Goal: Task Accomplishment & Management: Manage account settings

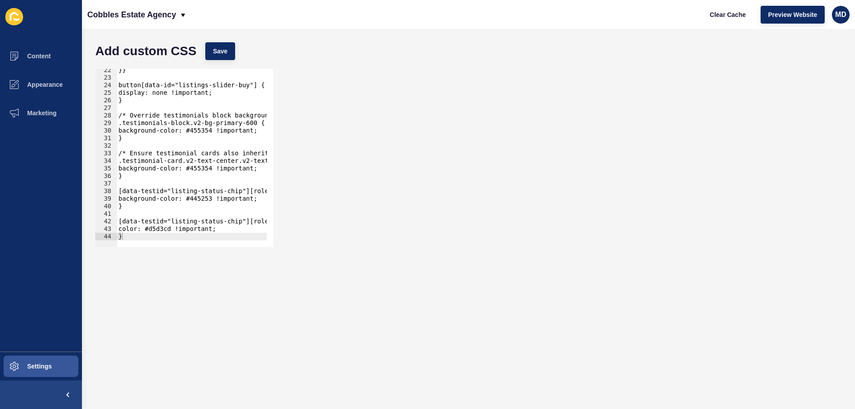
scroll to position [162, 0]
click at [135, 237] on div "}} button[data-id="listings-slider-buy"] { display: none !important; } /* Overr…" at bounding box center [233, 159] width 233 height 187
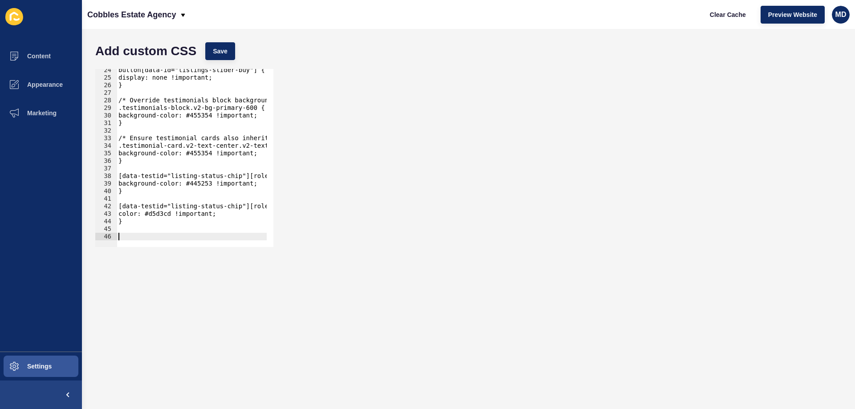
paste textarea
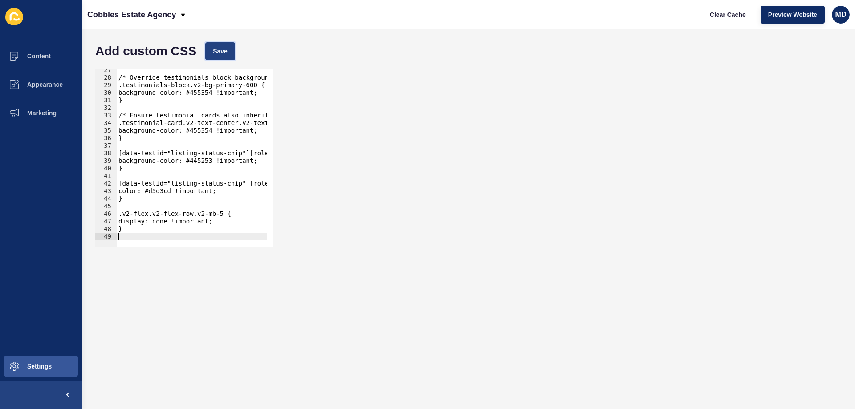
click at [215, 48] on span "Save" at bounding box center [220, 51] width 15 height 9
click at [727, 20] on button "Clear Cache" at bounding box center [728, 15] width 51 height 18
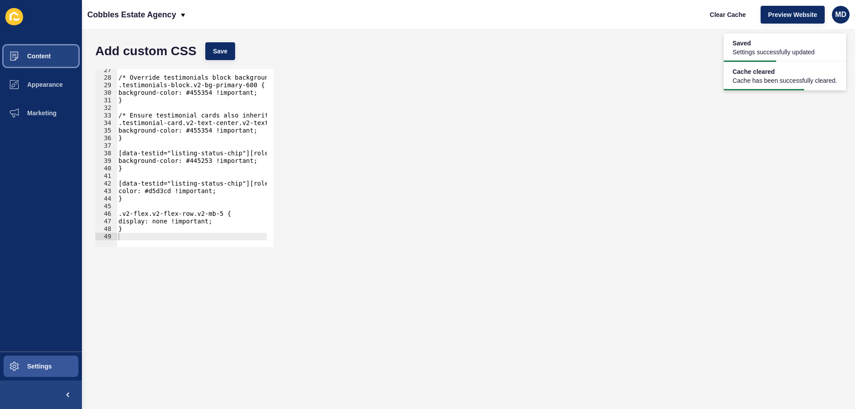
click at [27, 56] on span "Content" at bounding box center [25, 56] width 52 height 7
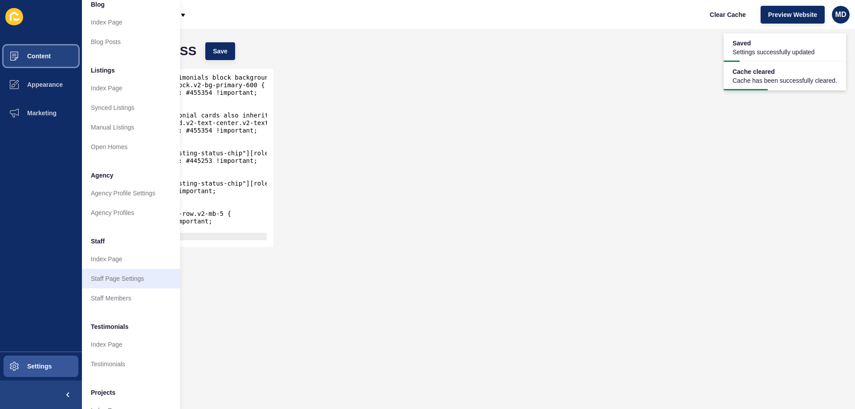
scroll to position [119, 0]
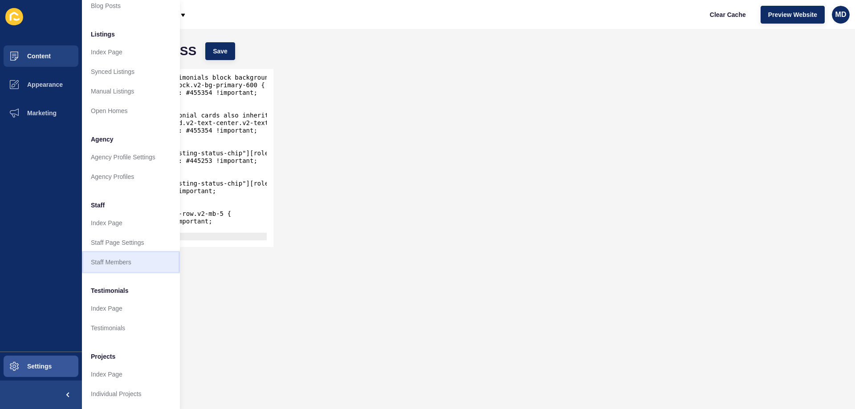
click at [86, 254] on link "Staff Members" at bounding box center [131, 263] width 98 height 20
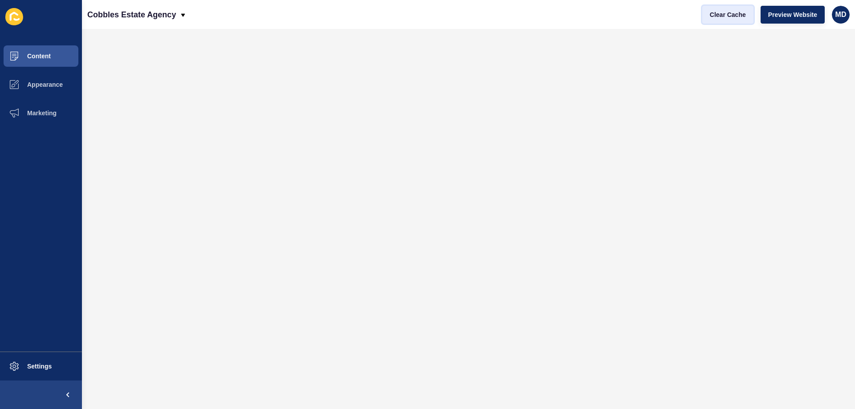
click at [719, 10] on span "Clear Cache" at bounding box center [728, 14] width 36 height 9
click at [58, 56] on button "Content" at bounding box center [41, 56] width 82 height 29
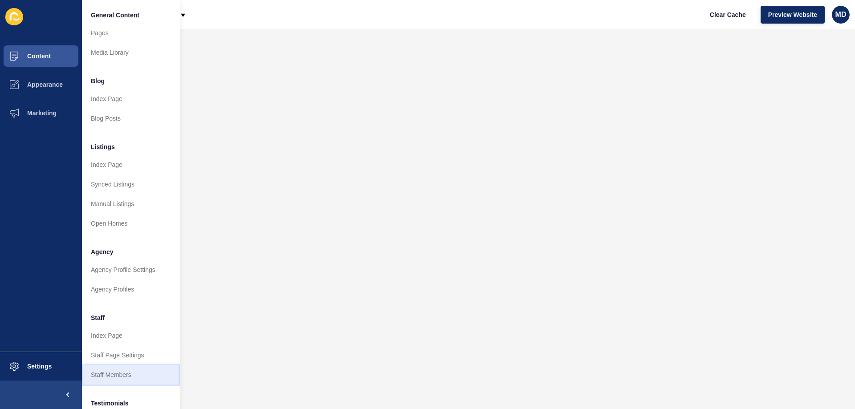
click at [106, 374] on link "Staff Members" at bounding box center [131, 375] width 98 height 20
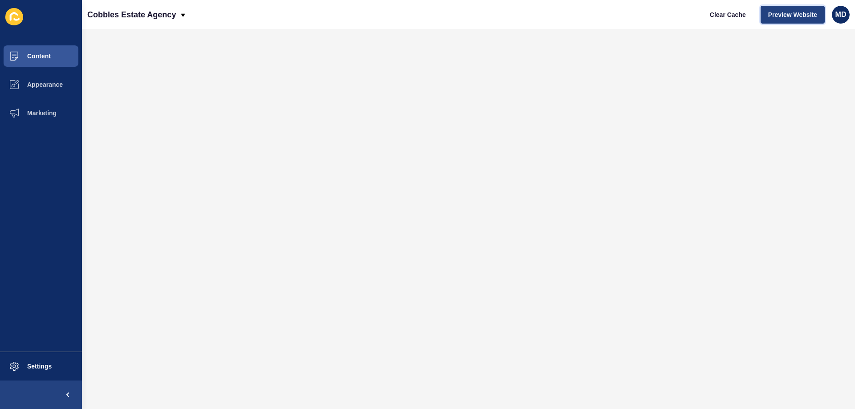
click at [787, 12] on span "Preview Website" at bounding box center [793, 14] width 49 height 9
click at [26, 54] on span "Content" at bounding box center [25, 56] width 52 height 7
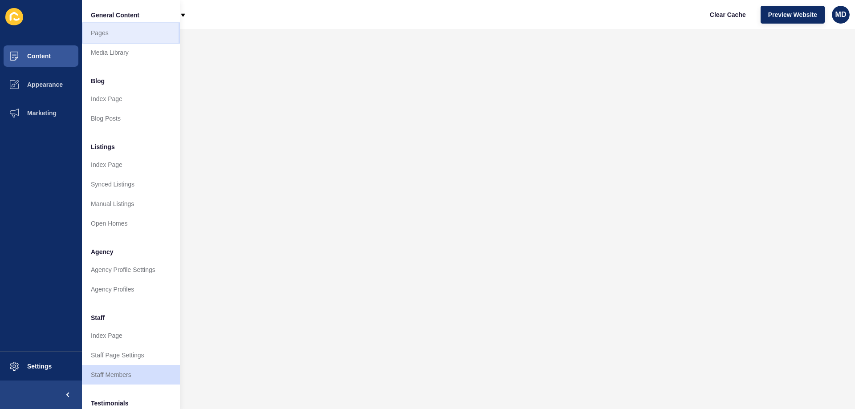
click at [112, 40] on link "Pages" at bounding box center [131, 33] width 98 height 20
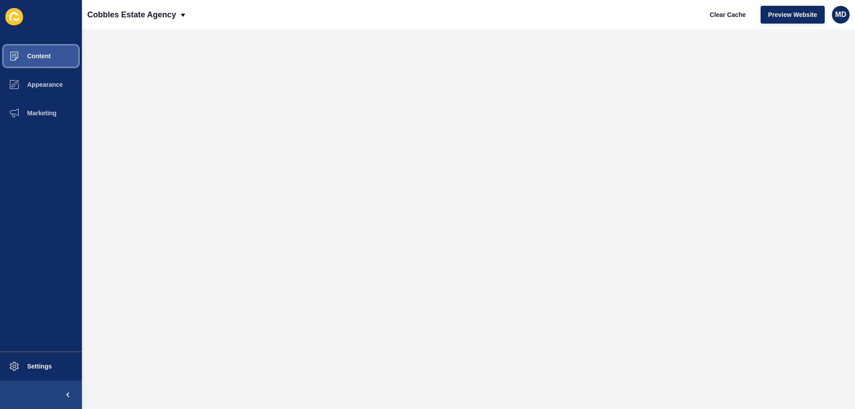
click at [63, 56] on button "Content" at bounding box center [41, 56] width 82 height 29
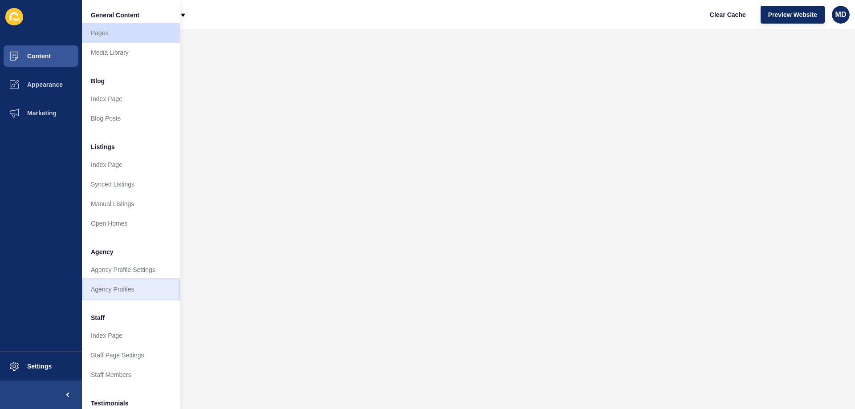
click at [137, 286] on link "Agency Profiles" at bounding box center [131, 290] width 98 height 20
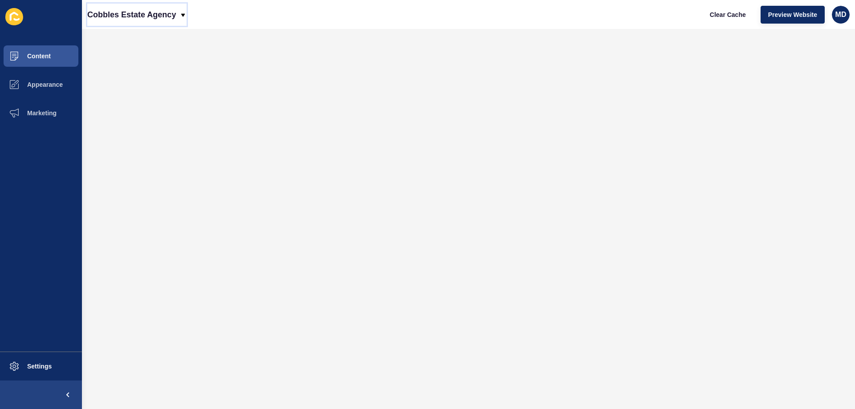
click at [143, 14] on p "Cobbles Estate Agency" at bounding box center [131, 15] width 89 height 22
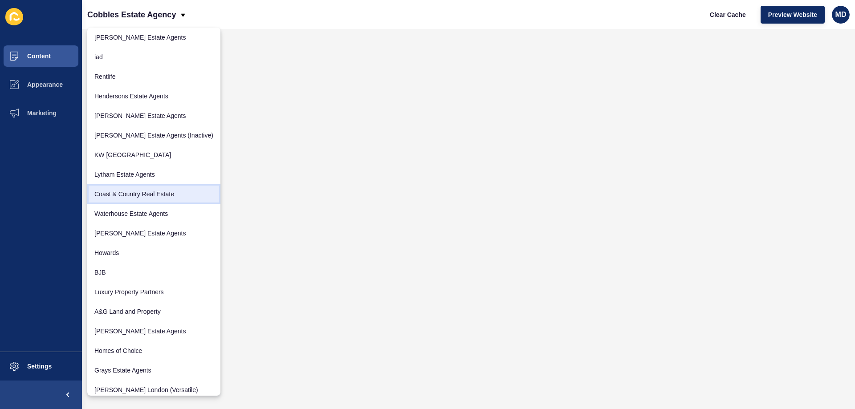
click at [119, 201] on link "Coast & Country Real Estate" at bounding box center [153, 194] width 133 height 20
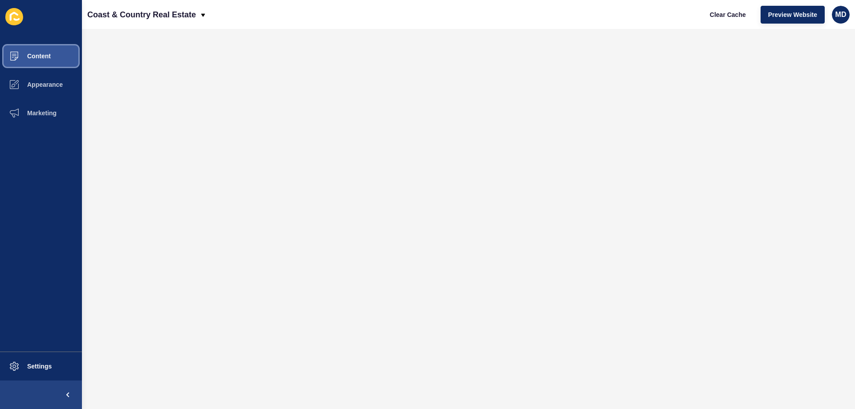
click at [59, 49] on button "Content" at bounding box center [41, 56] width 82 height 29
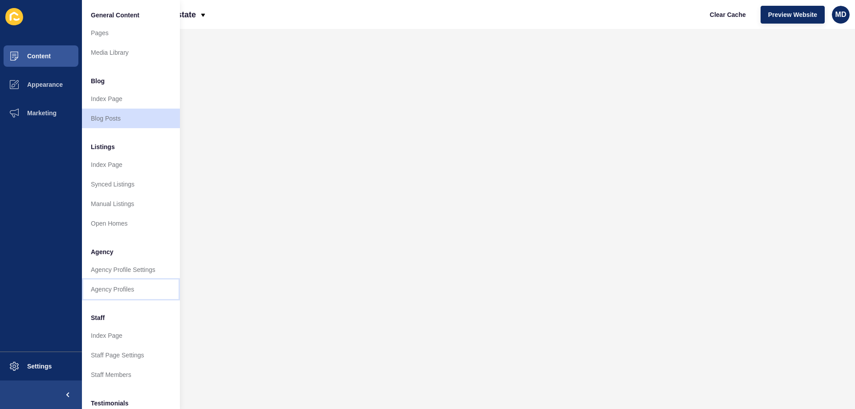
click at [132, 294] on link "Agency Profiles" at bounding box center [131, 290] width 98 height 20
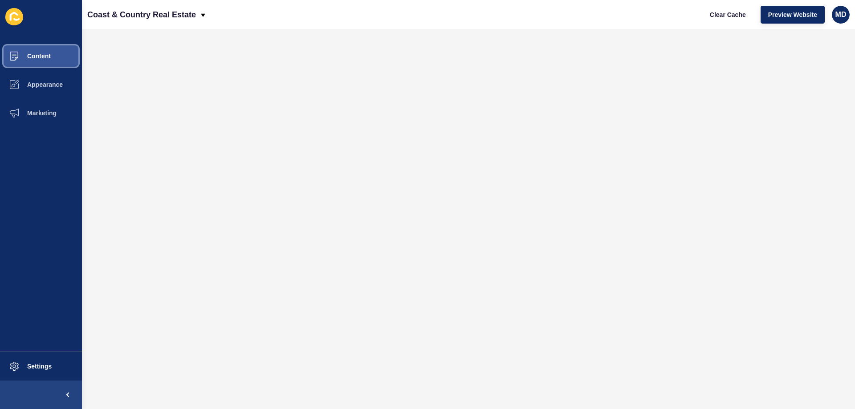
click at [48, 53] on button "Content" at bounding box center [41, 56] width 82 height 29
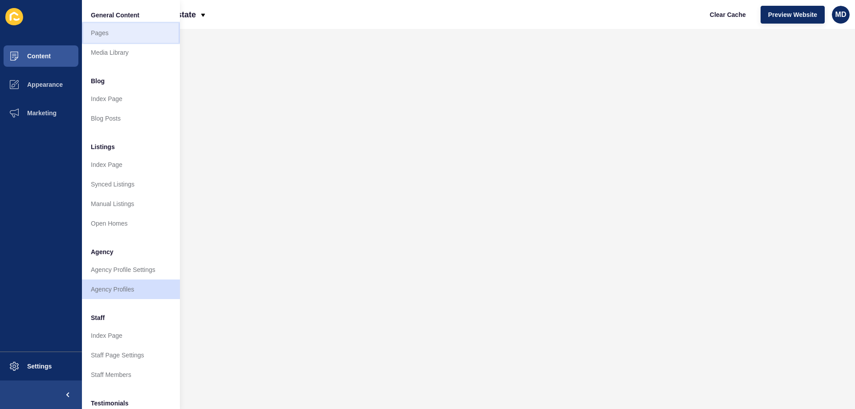
click at [117, 36] on link "Pages" at bounding box center [131, 33] width 98 height 20
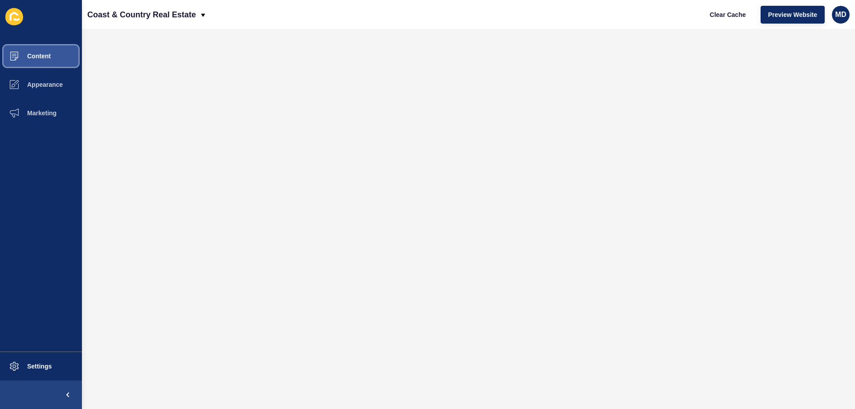
click at [69, 62] on button "Content" at bounding box center [41, 56] width 82 height 29
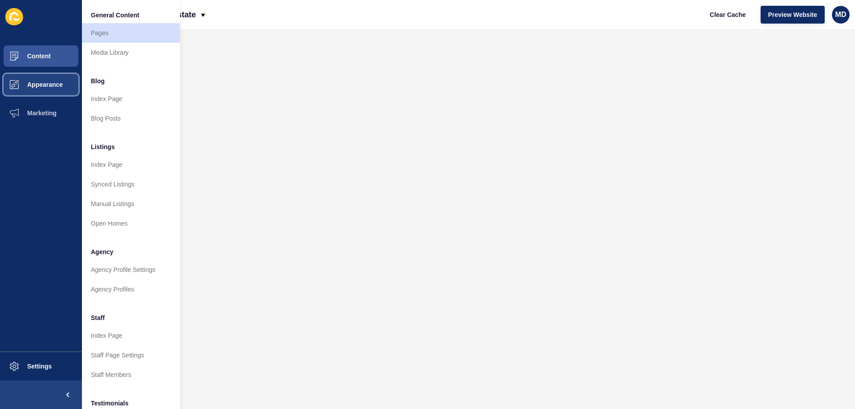
click at [41, 86] on span "Appearance" at bounding box center [31, 84] width 64 height 7
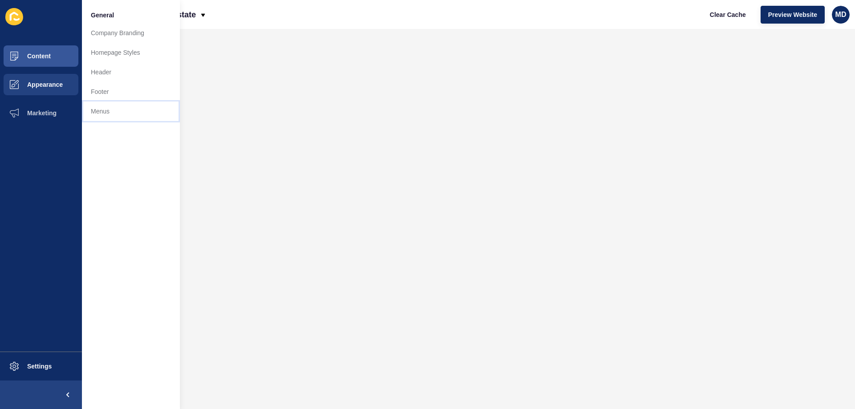
click at [118, 111] on link "Menus" at bounding box center [131, 112] width 98 height 20
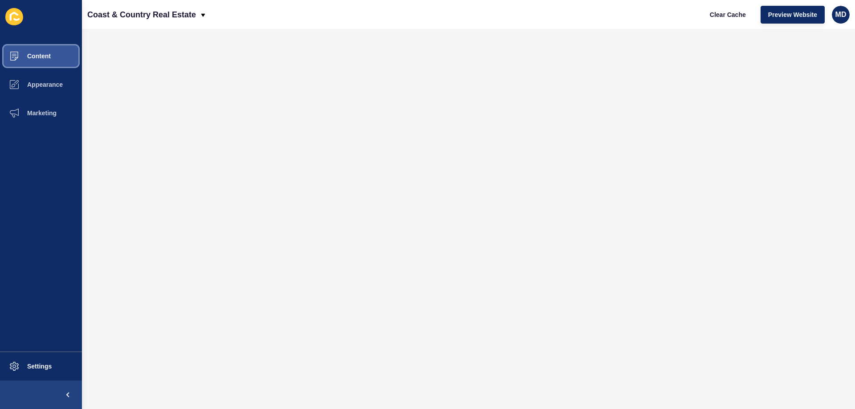
click at [28, 57] on span "Content" at bounding box center [25, 56] width 52 height 7
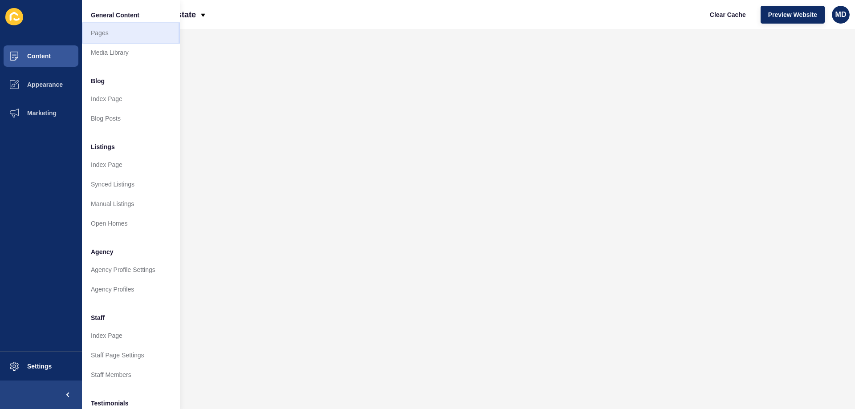
click at [119, 38] on link "Pages" at bounding box center [131, 33] width 98 height 20
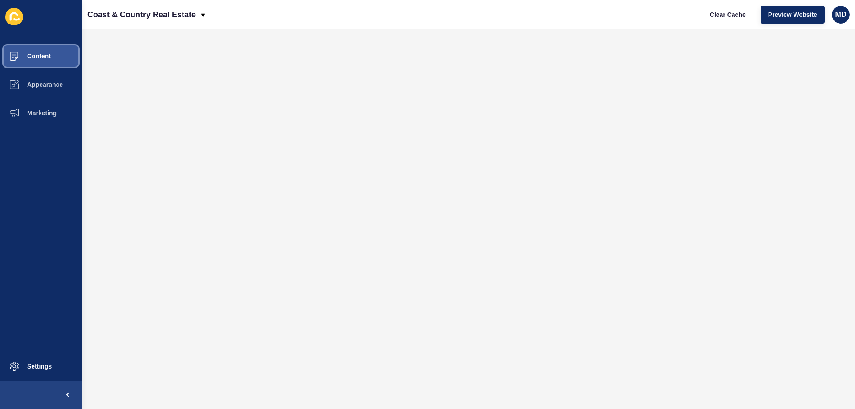
click at [41, 58] on span "Content" at bounding box center [25, 56] width 52 height 7
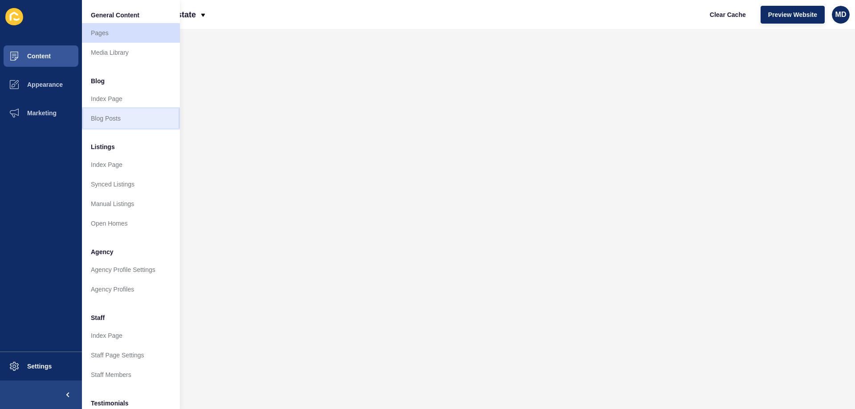
click at [127, 116] on link "Blog Posts" at bounding box center [131, 119] width 98 height 20
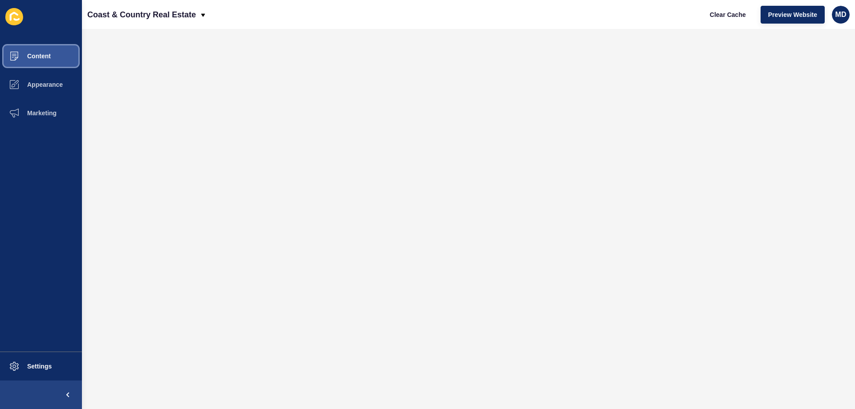
click at [53, 57] on button "Content" at bounding box center [41, 56] width 82 height 29
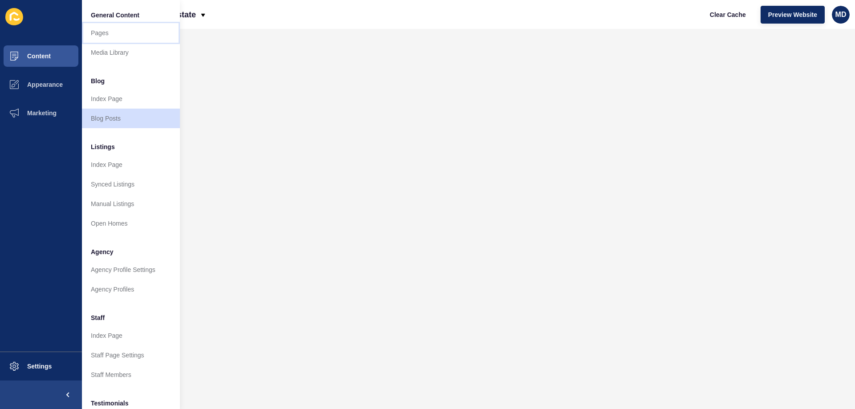
click at [107, 30] on link "Pages" at bounding box center [131, 33] width 98 height 20
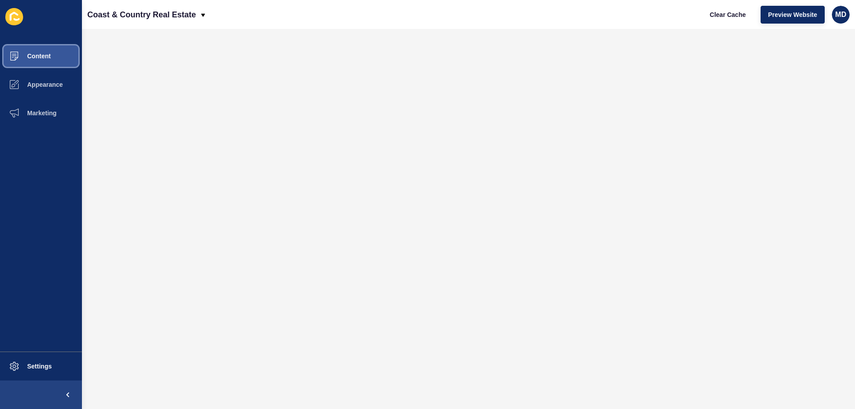
click at [60, 53] on button "Content" at bounding box center [41, 56] width 82 height 29
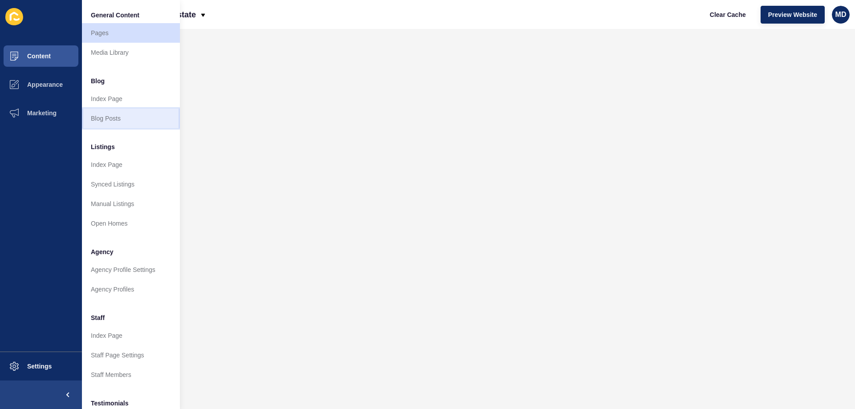
click at [143, 120] on link "Blog Posts" at bounding box center [131, 119] width 98 height 20
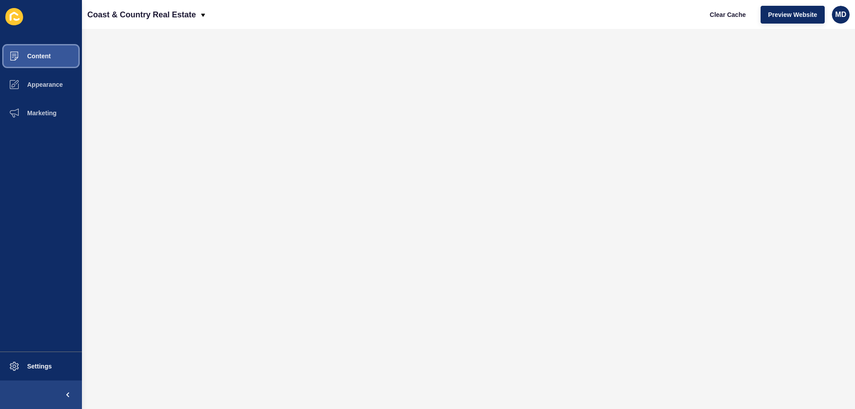
click at [45, 63] on button "Content" at bounding box center [41, 56] width 82 height 29
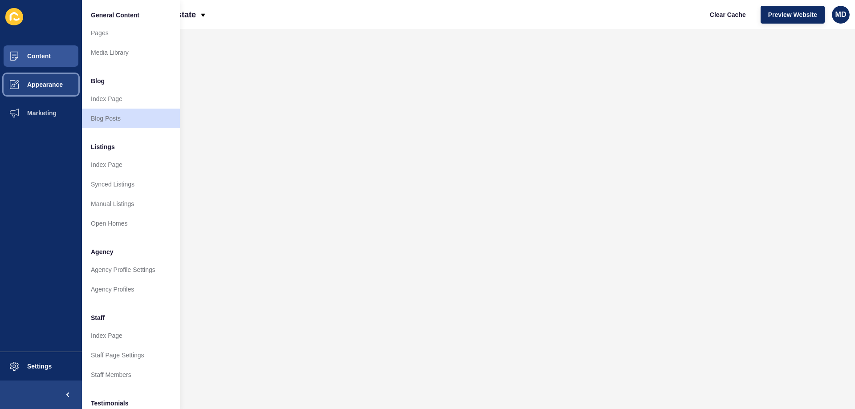
click at [55, 88] on button "Appearance" at bounding box center [41, 84] width 82 height 29
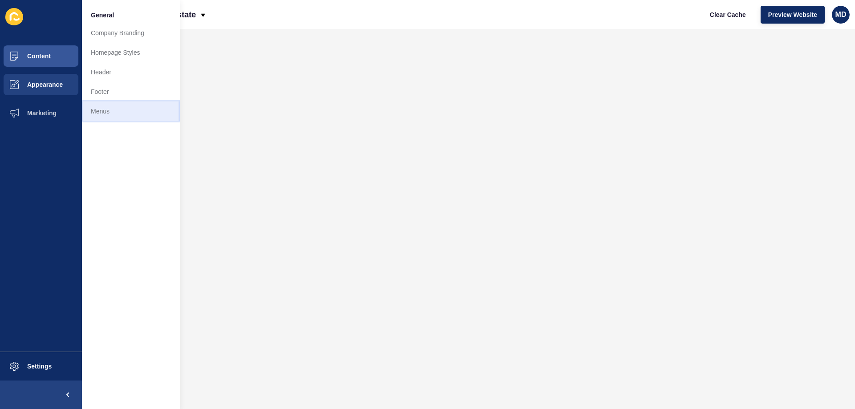
click at [107, 115] on link "Menus" at bounding box center [131, 112] width 98 height 20
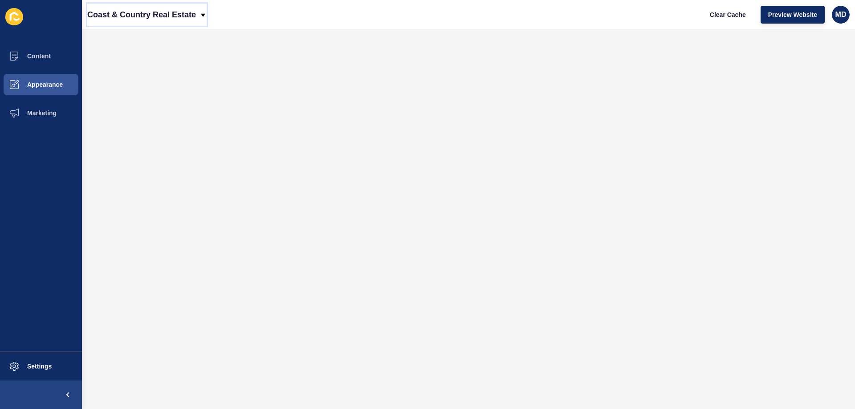
click at [189, 16] on p "Coast & Country Real Estate" at bounding box center [141, 15] width 109 height 22
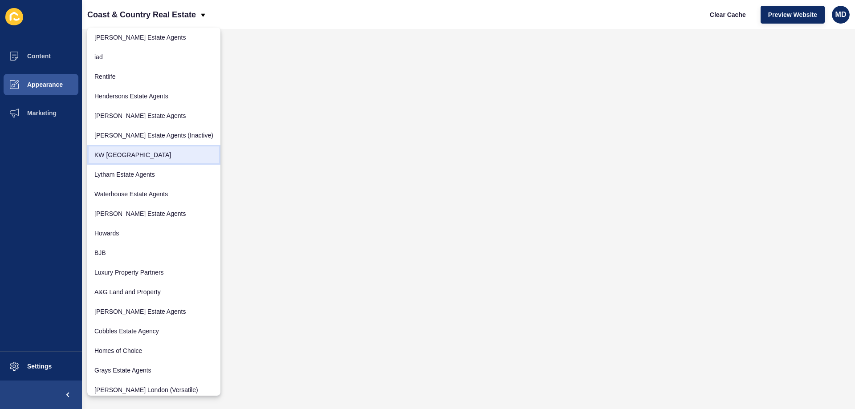
click at [151, 157] on link "KW Scotland" at bounding box center [153, 155] width 133 height 20
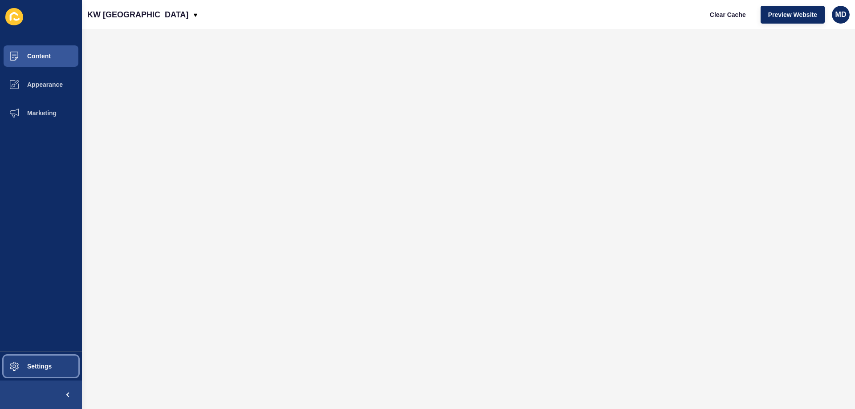
click at [45, 376] on button "Settings" at bounding box center [41, 366] width 82 height 29
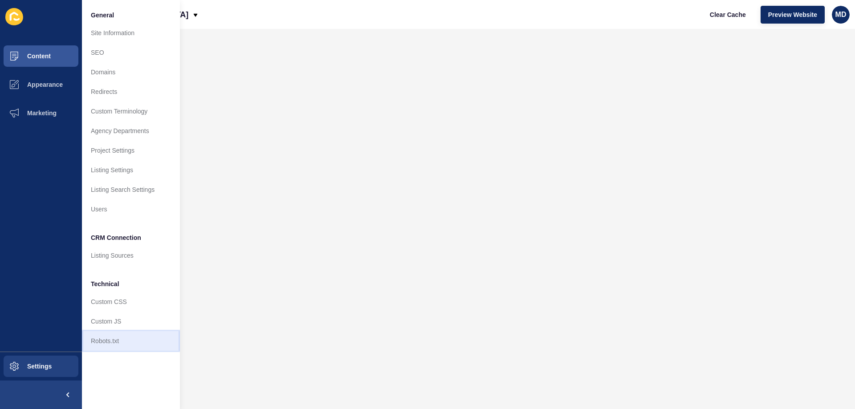
click at [125, 339] on link "Robots.txt" at bounding box center [131, 341] width 98 height 20
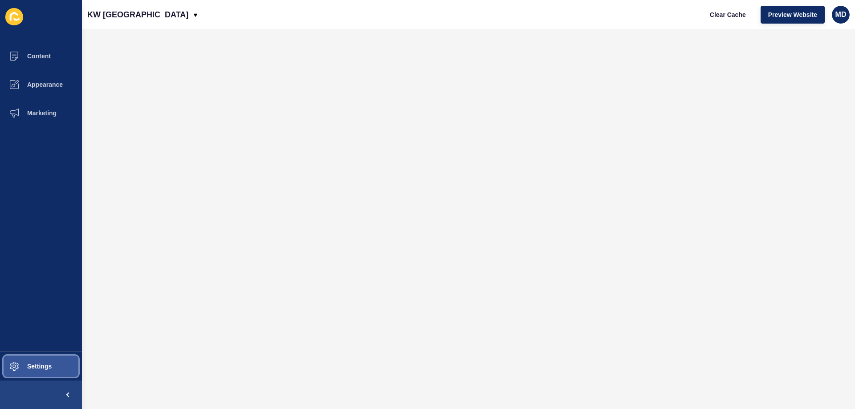
click at [20, 369] on span "Settings" at bounding box center [25, 366] width 53 height 7
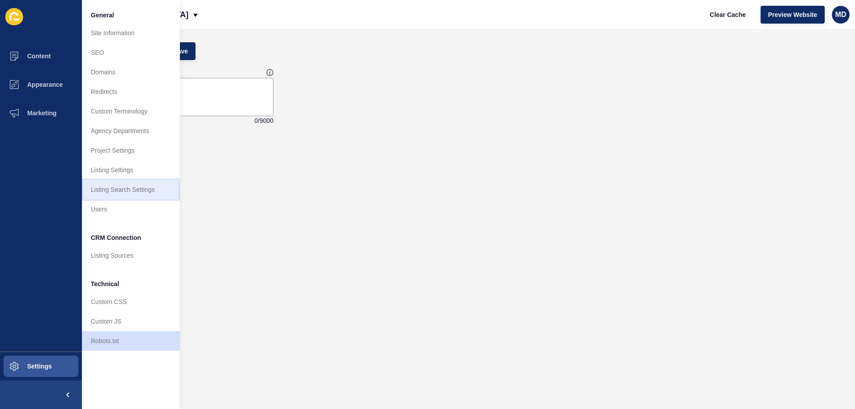
click at [163, 187] on link "Listing Search Settings" at bounding box center [131, 190] width 98 height 20
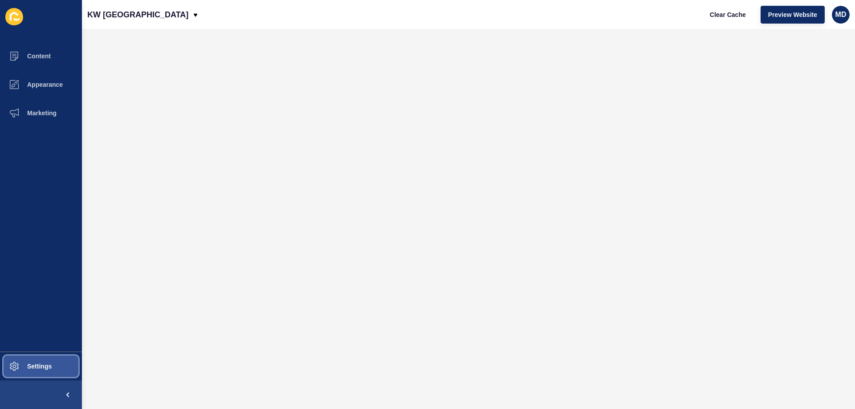
click at [55, 376] on button "Settings" at bounding box center [41, 366] width 82 height 29
click at [21, 374] on span at bounding box center [14, 366] width 29 height 29
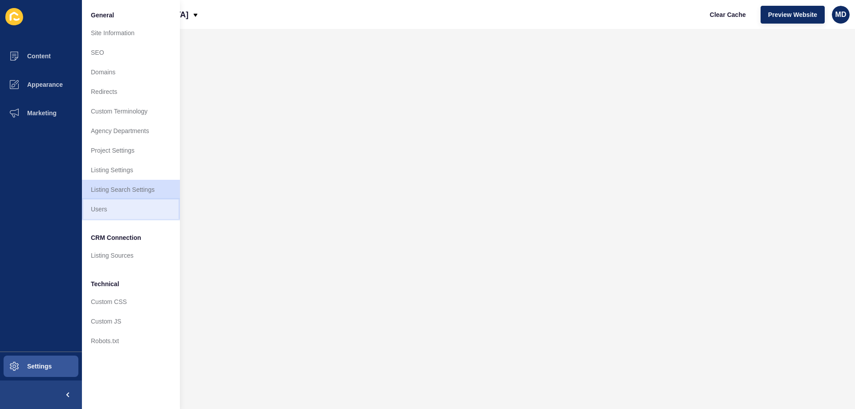
click at [124, 203] on link "Users" at bounding box center [131, 210] width 98 height 20
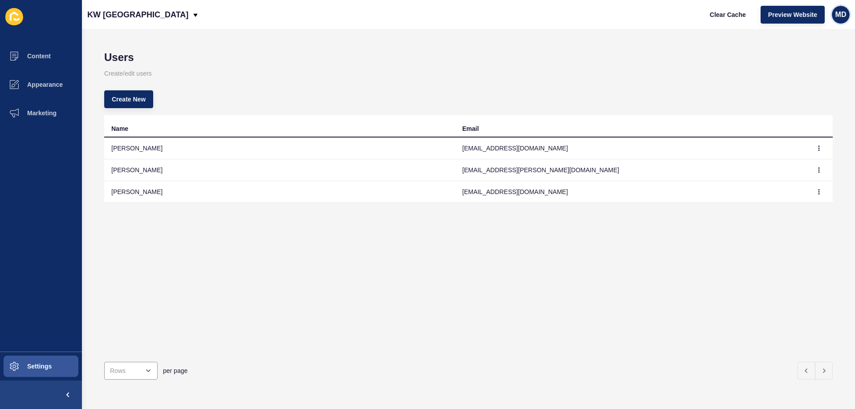
click at [836, 17] on span "MD" at bounding box center [841, 14] width 11 height 9
click at [793, 82] on link "Logout" at bounding box center [812, 75] width 65 height 20
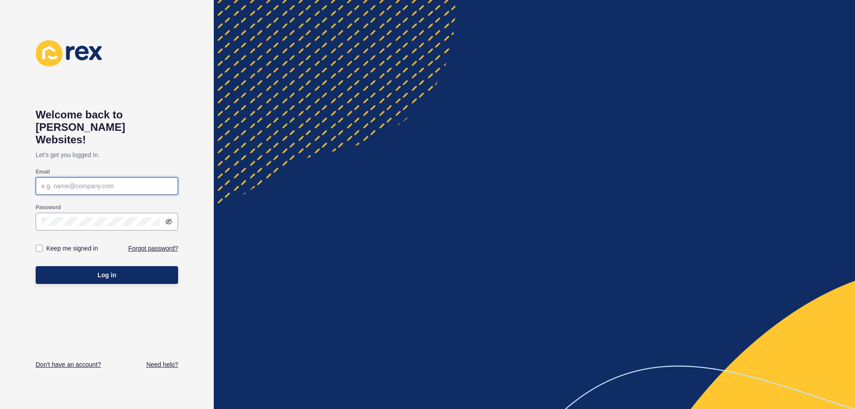
type input "maria.dematawaran@rexsoftware.com.au"
click at [136, 244] on link "Forgot password?" at bounding box center [153, 248] width 50 height 9
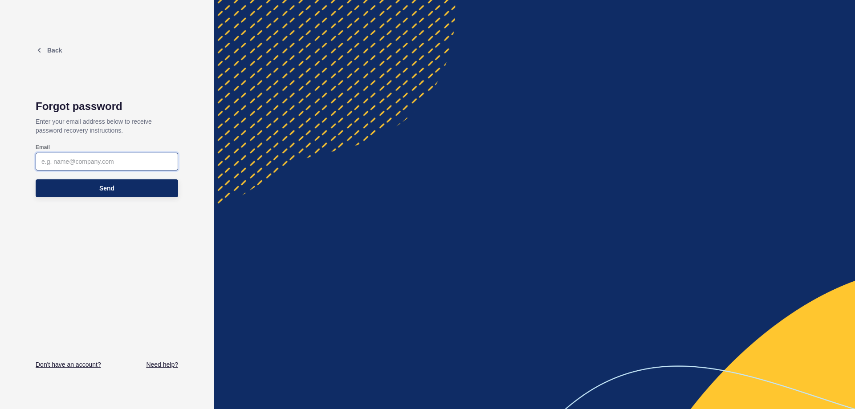
click at [78, 159] on input "Email" at bounding box center [106, 161] width 131 height 9
paste input "bronwyn.grant@kwscotland.co.uk"
type input "bronwyn.grant@kwscotland.co.uk"
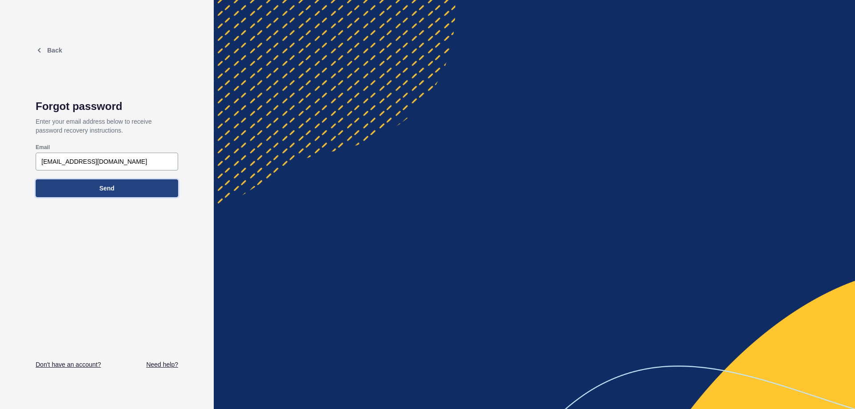
click at [100, 188] on span "Send" at bounding box center [106, 188] width 15 height 9
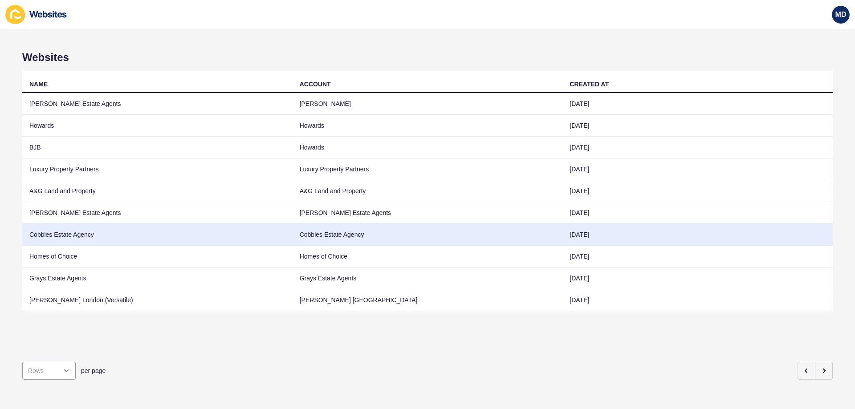
click at [153, 240] on td "Cobbles Estate Agency" at bounding box center [157, 235] width 270 height 22
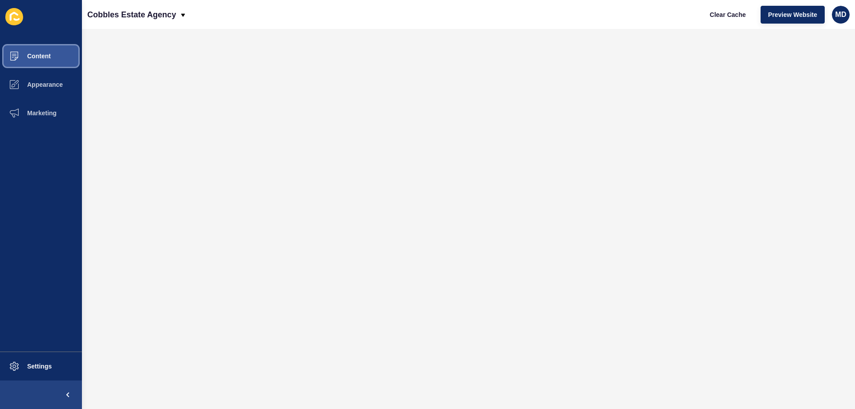
click at [10, 61] on span at bounding box center [14, 56] width 29 height 29
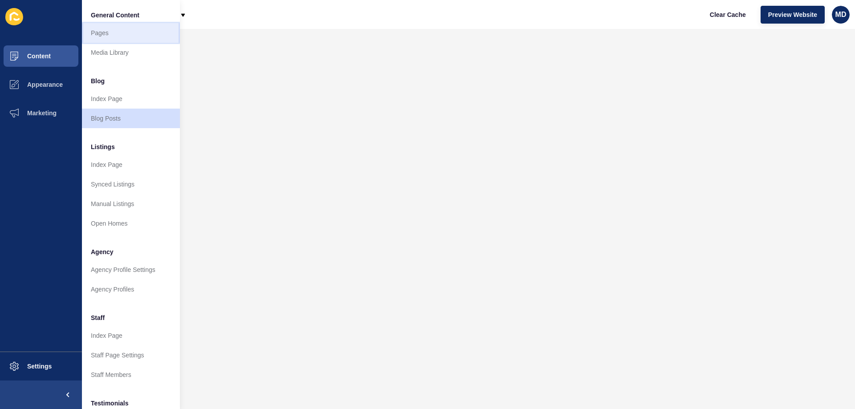
click at [113, 42] on link "Pages" at bounding box center [131, 33] width 98 height 20
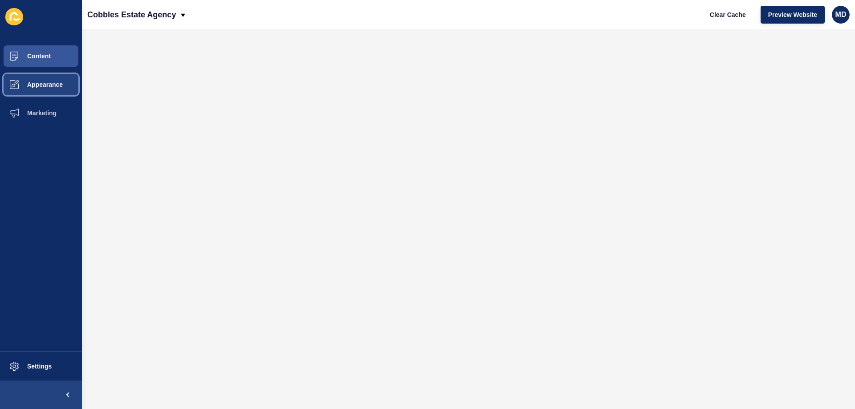
click at [36, 75] on button "Appearance" at bounding box center [41, 84] width 82 height 29
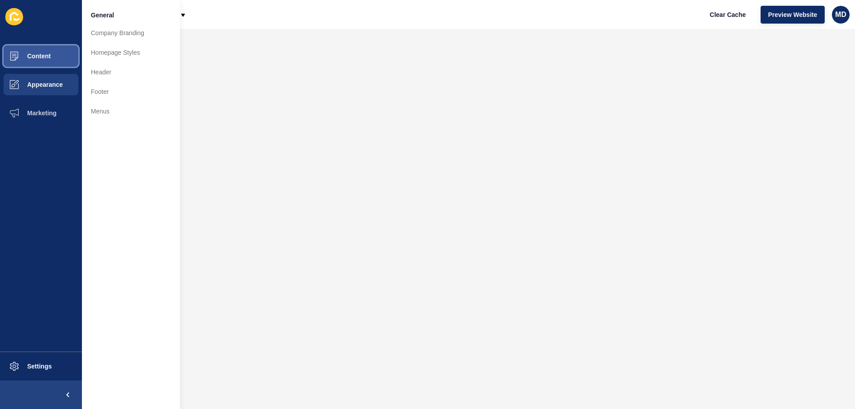
click at [32, 48] on button "Content" at bounding box center [41, 56] width 82 height 29
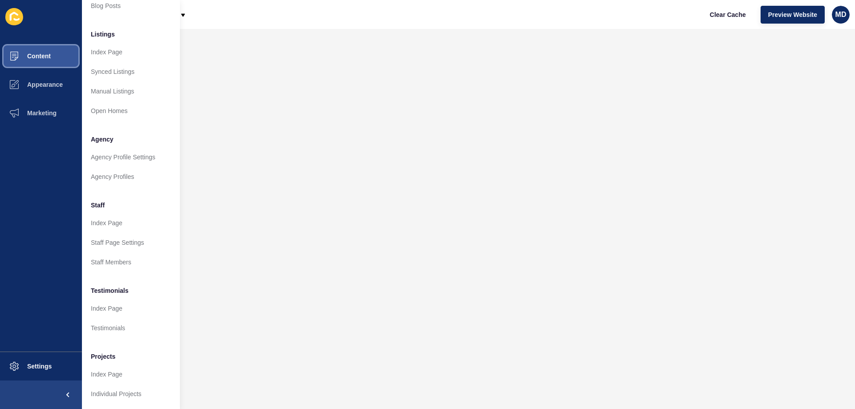
scroll to position [119, 0]
click at [120, 167] on link "Agency Profiles" at bounding box center [131, 177] width 98 height 20
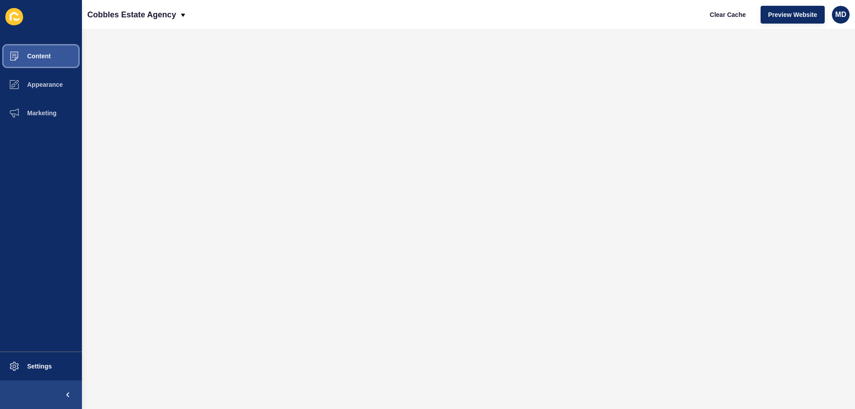
click at [45, 59] on span "Content" at bounding box center [25, 56] width 52 height 7
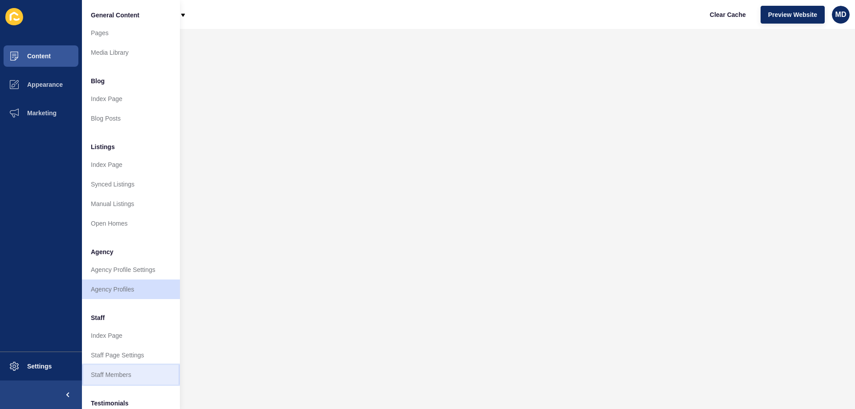
click at [119, 384] on link "Staff Members" at bounding box center [131, 375] width 98 height 20
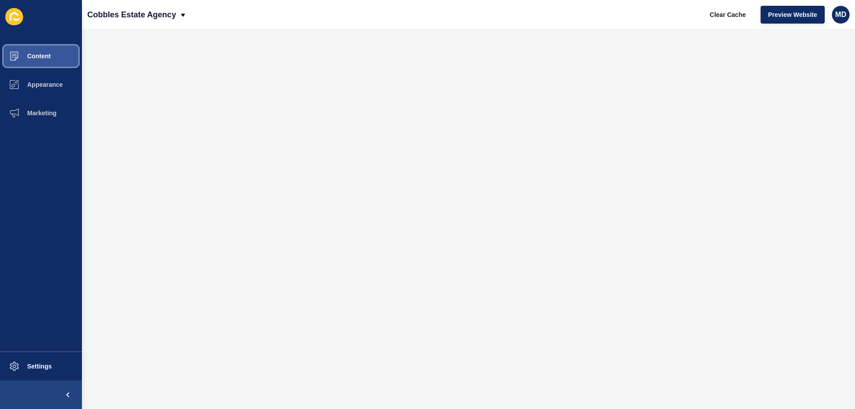
click at [60, 61] on button "Content" at bounding box center [41, 56] width 82 height 29
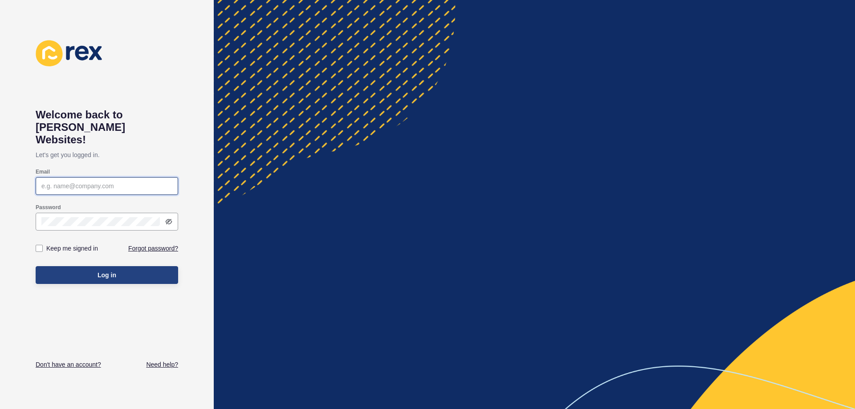
type input "maria.dematawaran@rexsoftware.com.au"
click at [40, 245] on label at bounding box center [39, 248] width 7 height 7
click at [40, 246] on input "Keep me signed in" at bounding box center [40, 249] width 6 height 6
checkbox input "true"
click at [71, 262] on div "Log in" at bounding box center [107, 275] width 143 height 27
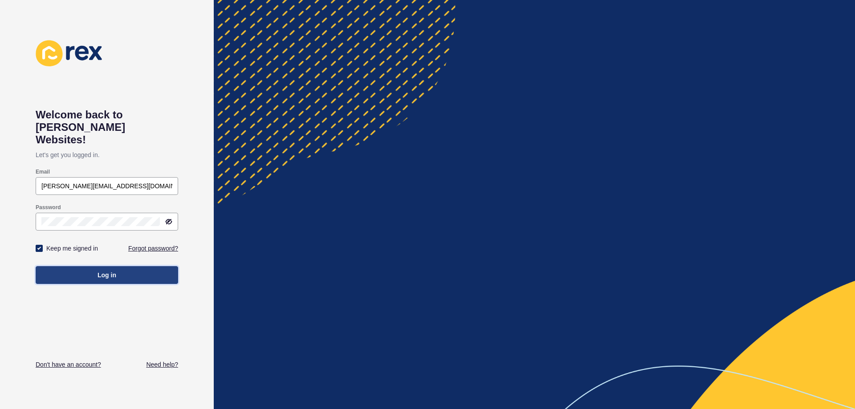
click at [127, 266] on button "Log in" at bounding box center [107, 275] width 143 height 18
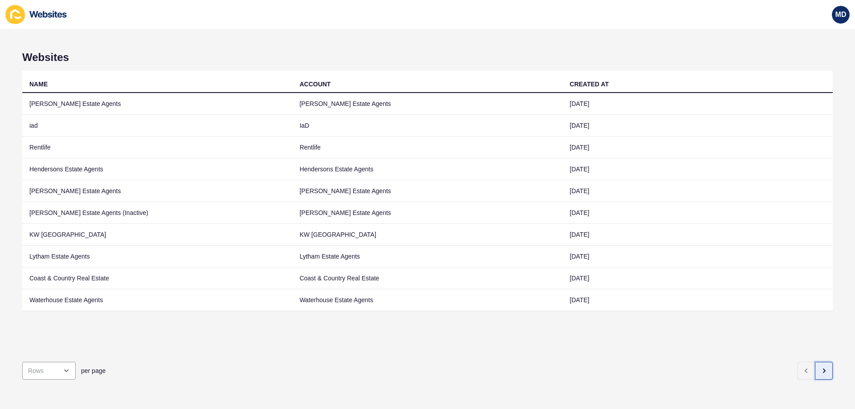
click at [822, 365] on button "button" at bounding box center [824, 371] width 18 height 18
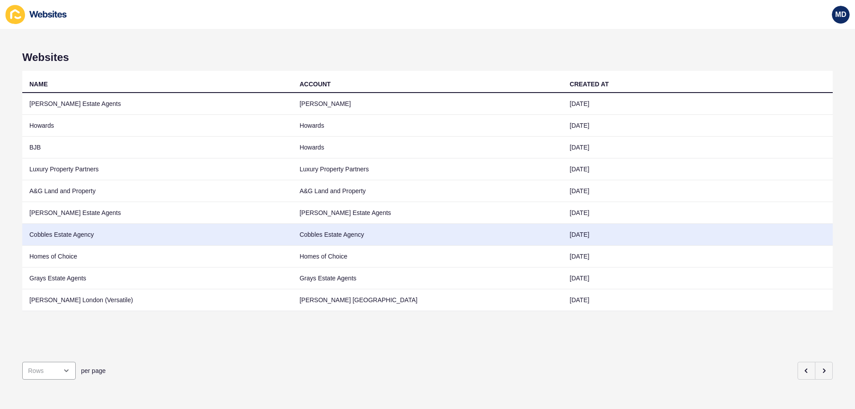
click at [115, 238] on td "Cobbles Estate Agency" at bounding box center [157, 235] width 270 height 22
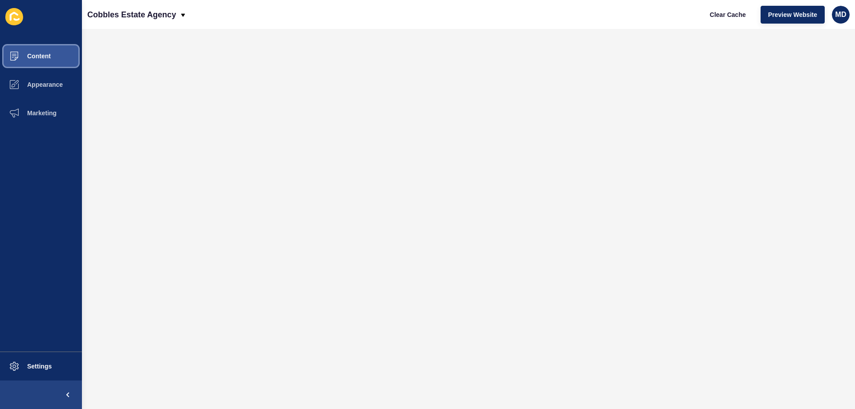
click at [42, 48] on button "Content" at bounding box center [41, 56] width 82 height 29
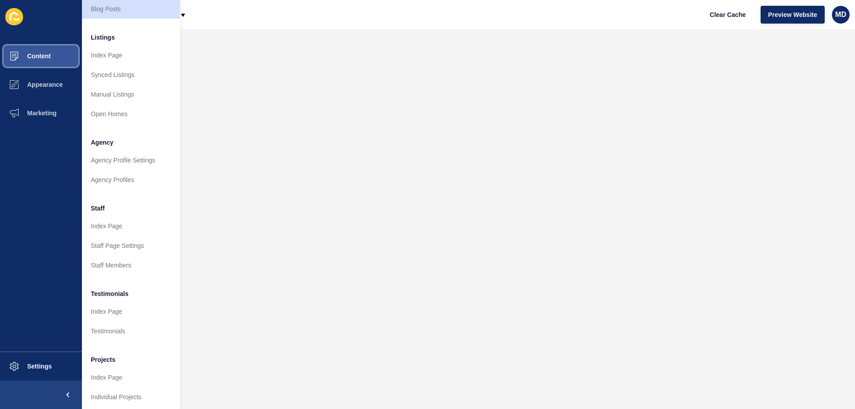
scroll to position [119, 0]
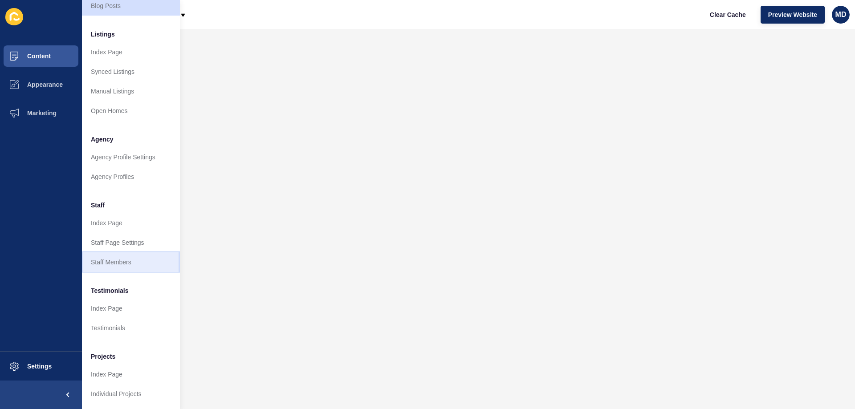
click at [118, 260] on link "Staff Members" at bounding box center [131, 263] width 98 height 20
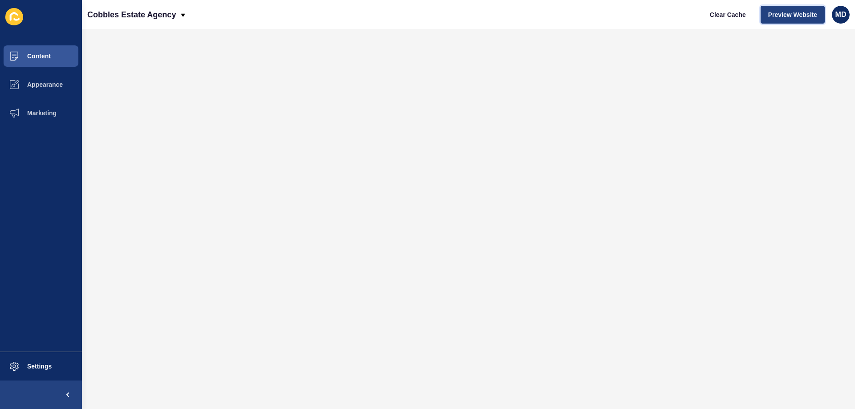
click at [781, 20] on button "Preview Website" at bounding box center [793, 15] width 64 height 18
click at [44, 53] on span "Content" at bounding box center [25, 56] width 52 height 7
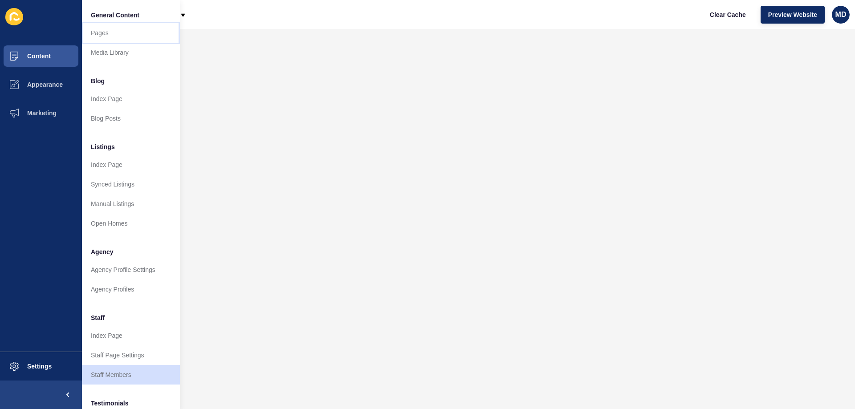
click at [104, 35] on link "Pages" at bounding box center [131, 33] width 98 height 20
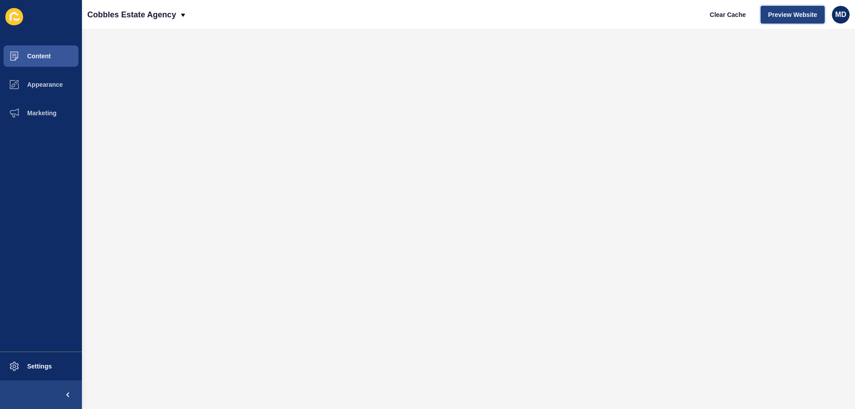
click at [811, 18] on span "Preview Website" at bounding box center [793, 14] width 49 height 9
click at [55, 61] on button "Content" at bounding box center [41, 56] width 82 height 29
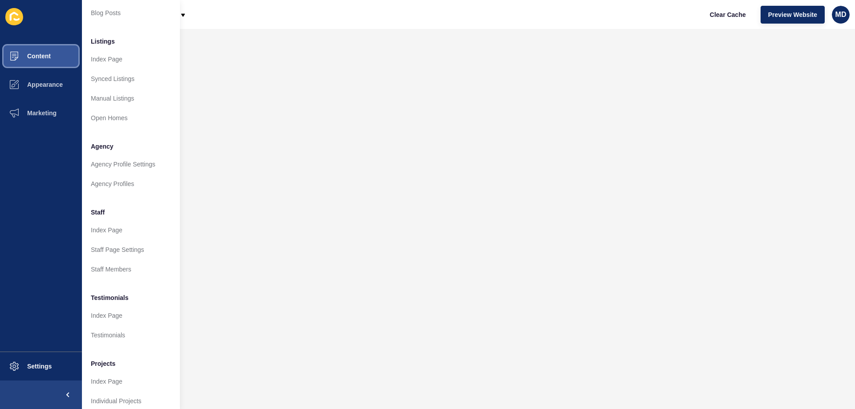
scroll to position [119, 0]
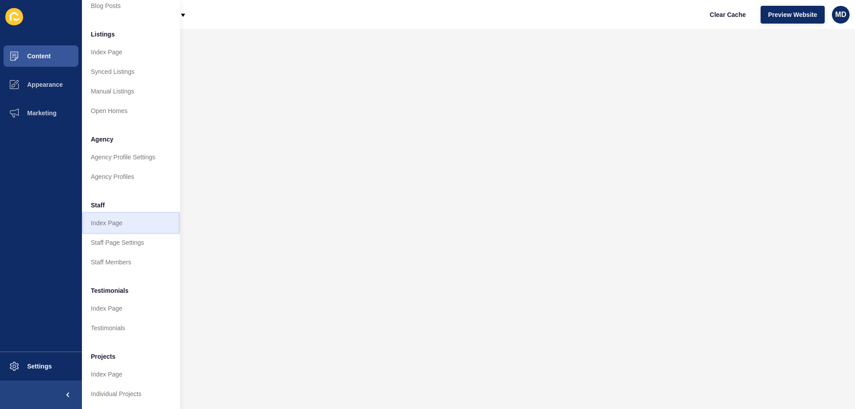
click at [106, 222] on link "Index Page" at bounding box center [131, 223] width 98 height 20
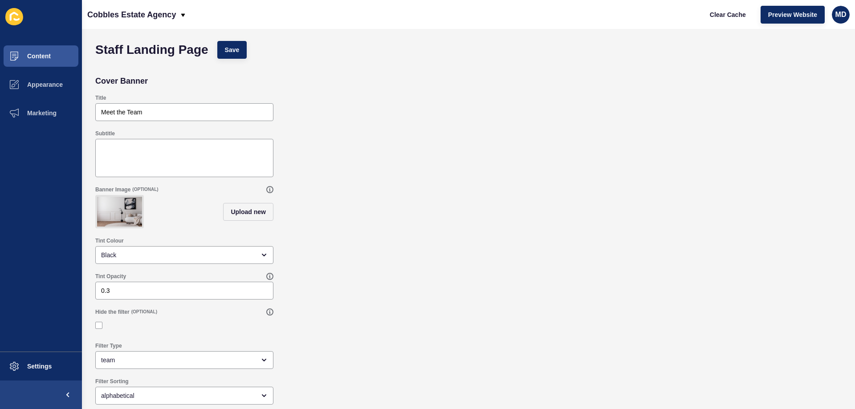
scroll to position [8, 0]
click at [98, 327] on label at bounding box center [98, 325] width 7 height 7
click at [98, 327] on input "Hide the filter" at bounding box center [100, 327] width 6 height 6
checkbox input "true"
click at [229, 46] on span "Save" at bounding box center [232, 49] width 15 height 9
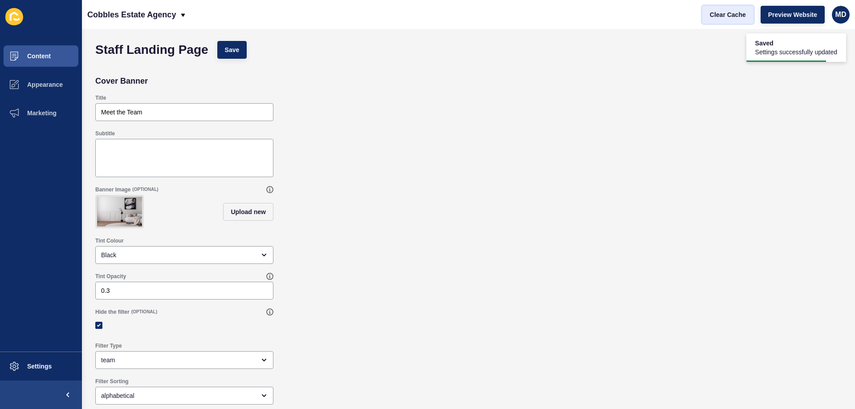
click at [743, 20] on button "Clear Cache" at bounding box center [728, 15] width 51 height 18
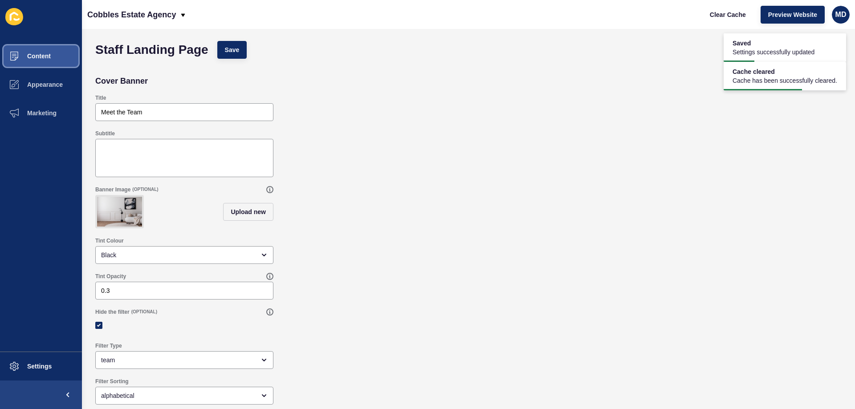
click at [27, 70] on span at bounding box center [14, 56] width 29 height 29
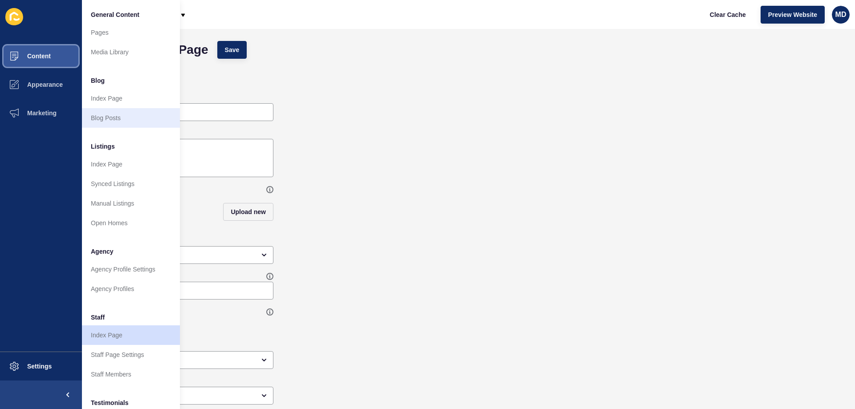
scroll to position [0, 0]
click at [107, 100] on link "Index Page" at bounding box center [131, 99] width 98 height 20
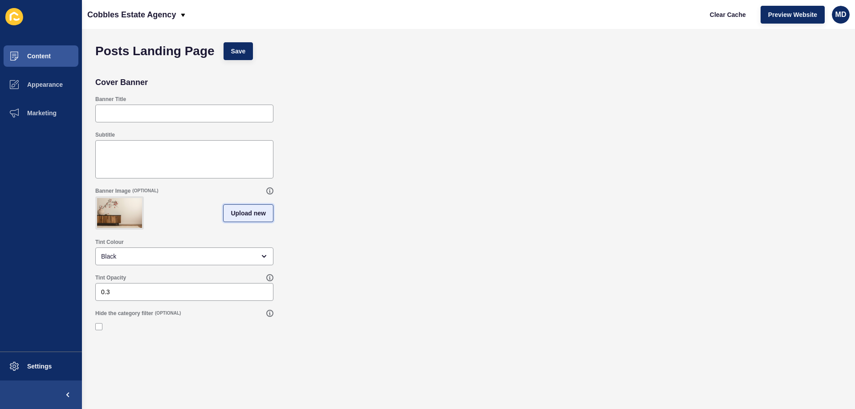
click at [260, 222] on button "Upload new" at bounding box center [248, 214] width 50 height 18
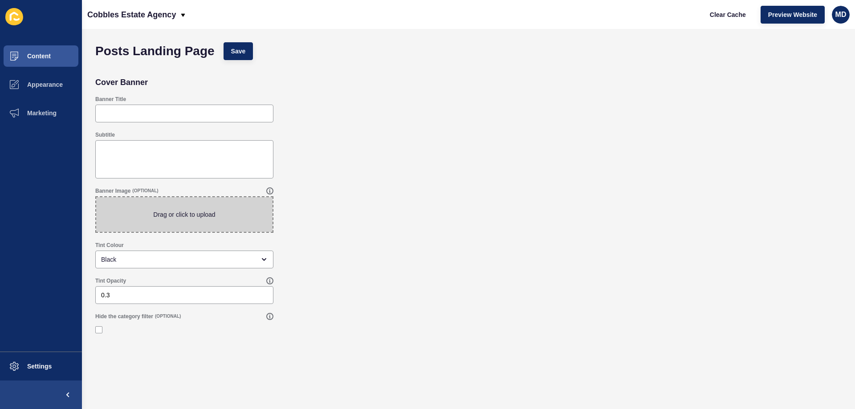
click at [205, 229] on span at bounding box center [184, 214] width 176 height 35
click at [96, 197] on input "Drag or click to upload" at bounding box center [96, 197] width 0 height 0
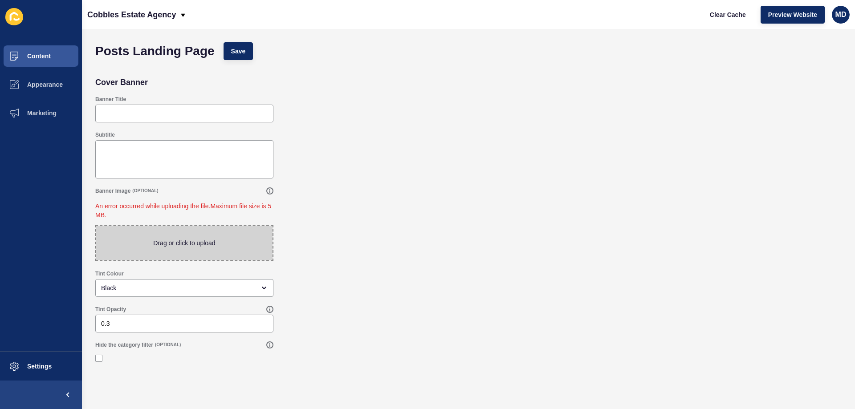
click at [185, 238] on span at bounding box center [184, 243] width 176 height 35
click at [96, 226] on input "Drag or click to upload" at bounding box center [96, 226] width 0 height 0
type input "C:\fakepath\Room_Interior_With_Furniture_original_1622436.jpg"
click at [162, 249] on span at bounding box center [184, 243] width 176 height 35
click at [96, 226] on input "Drag or click to upload" at bounding box center [96, 226] width 0 height 0
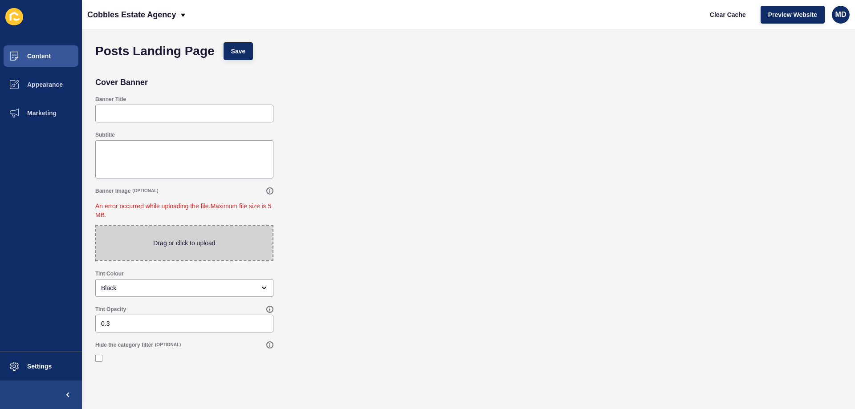
click at [174, 250] on span at bounding box center [184, 243] width 176 height 35
click at [96, 226] on input "Drag or click to upload" at bounding box center [96, 226] width 0 height 0
type input "C:\fakepath\Kitchen_Counter_original_405557.jpg"
click at [37, 60] on button "Content" at bounding box center [41, 56] width 82 height 29
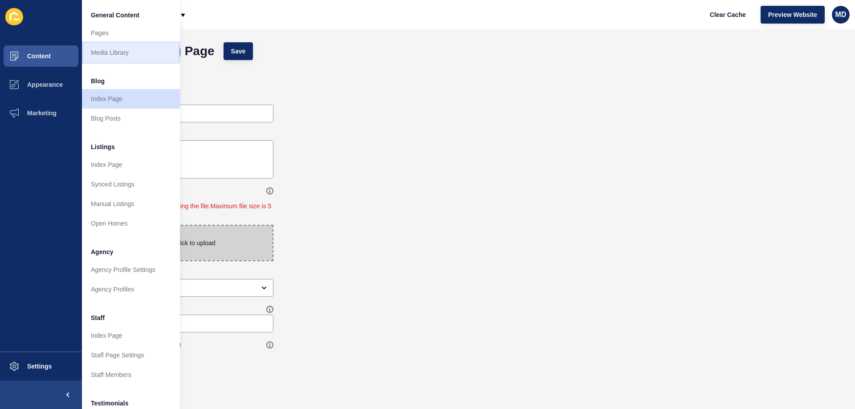
click at [120, 57] on link "Media Library" at bounding box center [131, 53] width 98 height 20
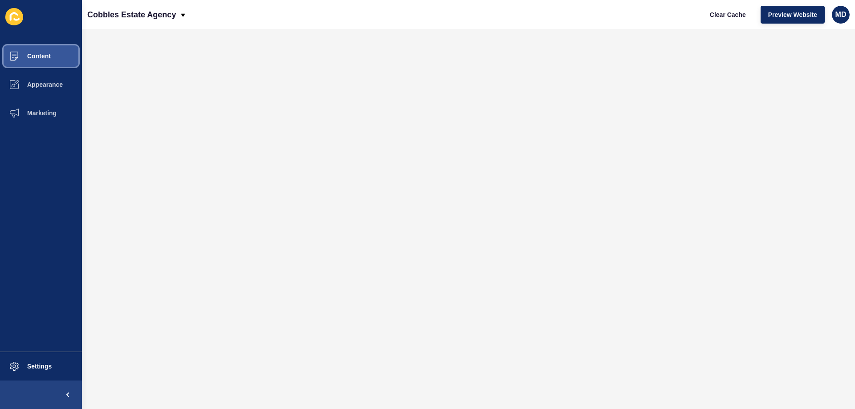
click at [41, 55] on span "Content" at bounding box center [25, 56] width 52 height 7
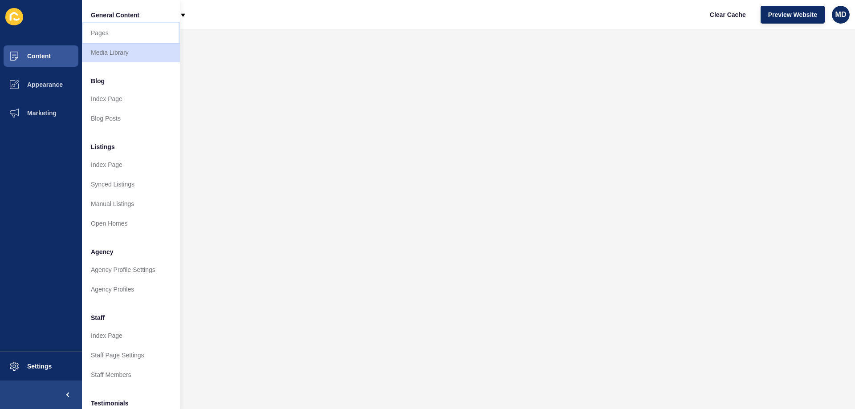
click at [116, 29] on link "Pages" at bounding box center [131, 33] width 98 height 20
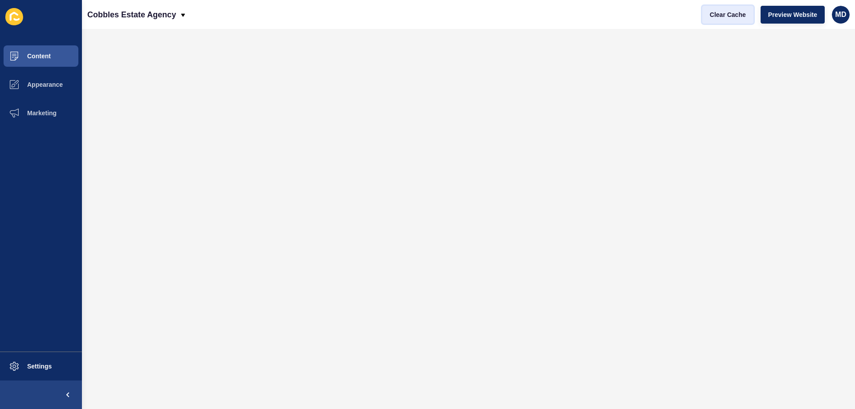
click at [712, 18] on span "Clear Cache" at bounding box center [728, 14] width 36 height 9
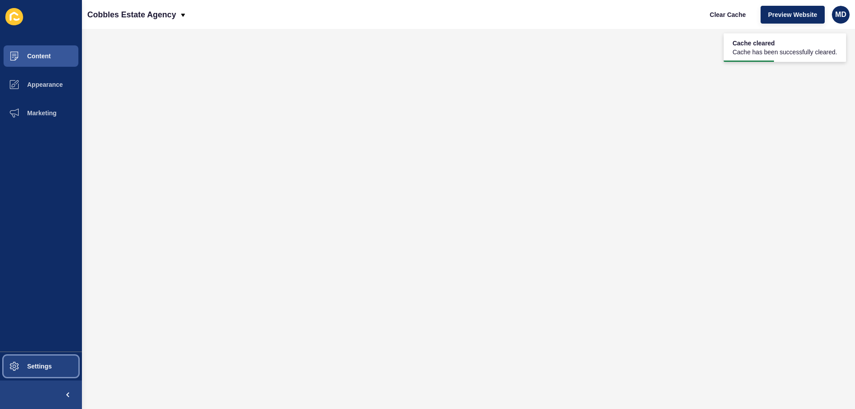
click at [15, 375] on span at bounding box center [14, 366] width 29 height 29
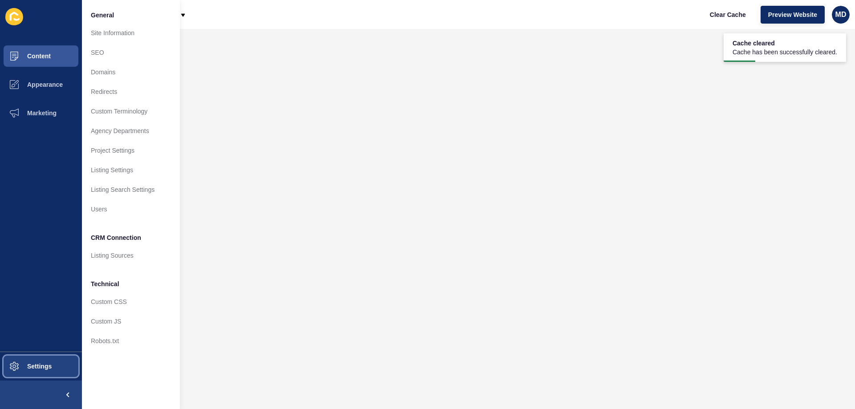
click at [15, 375] on span at bounding box center [14, 366] width 29 height 29
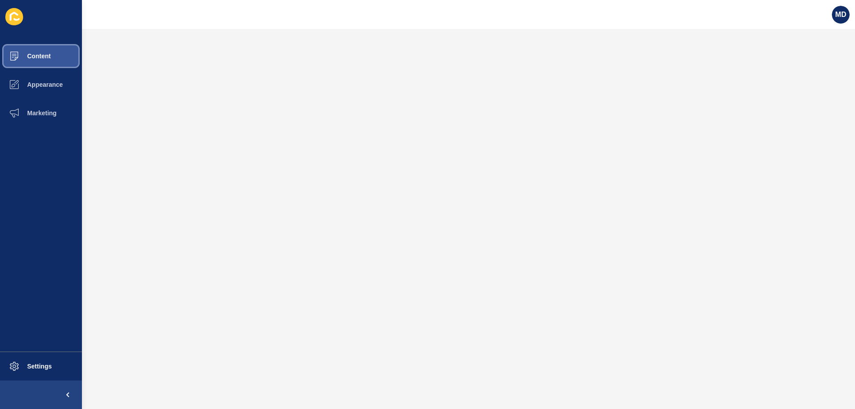
click at [48, 61] on button "Content" at bounding box center [41, 56] width 82 height 29
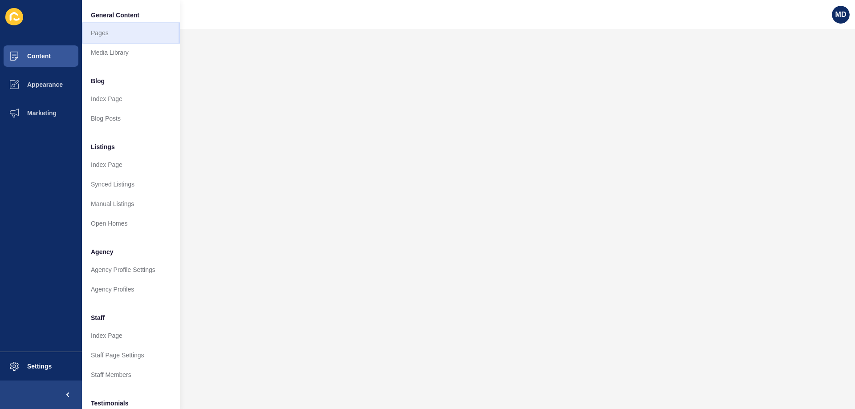
click at [118, 26] on link "Pages" at bounding box center [131, 33] width 98 height 20
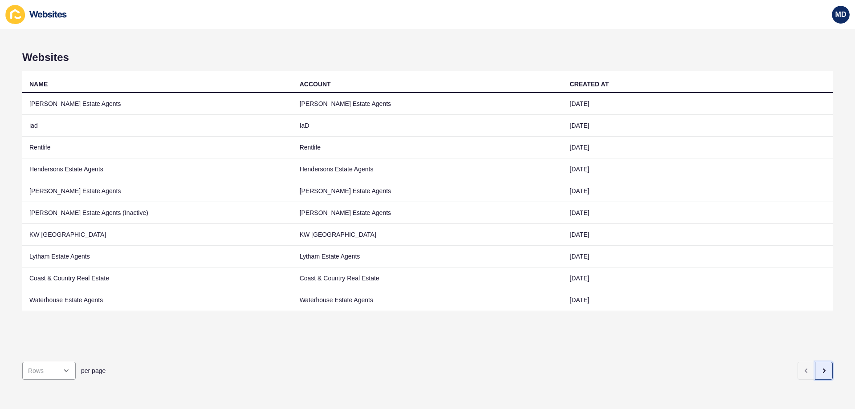
click at [821, 369] on button "button" at bounding box center [824, 371] width 18 height 18
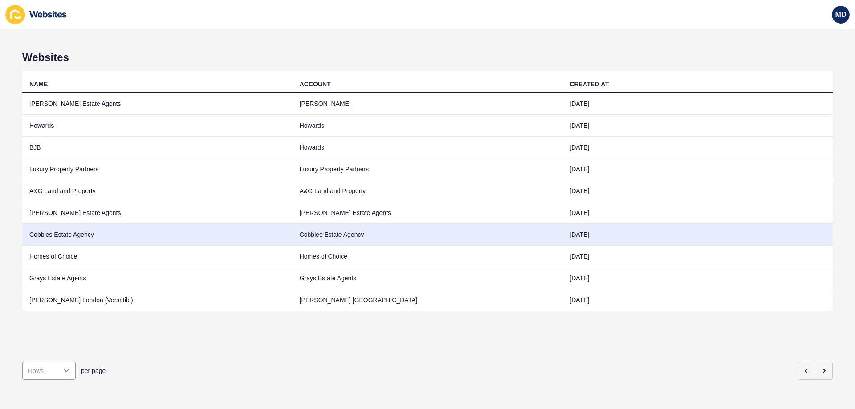
click at [105, 239] on td "Cobbles Estate Agency" at bounding box center [157, 235] width 270 height 22
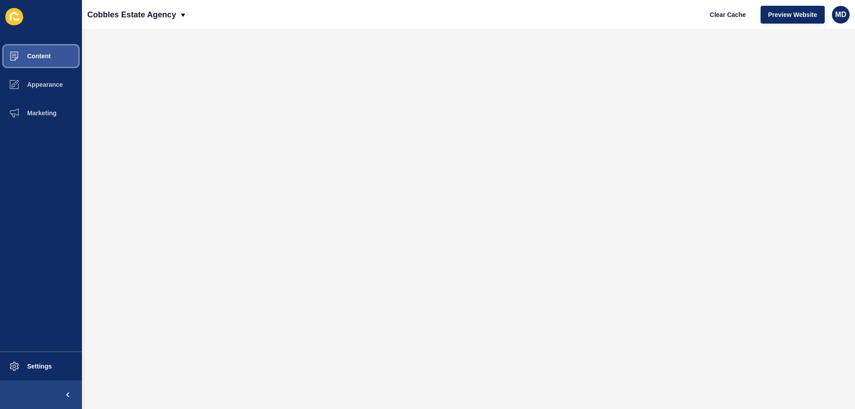
click at [7, 55] on span "Content" at bounding box center [25, 56] width 52 height 7
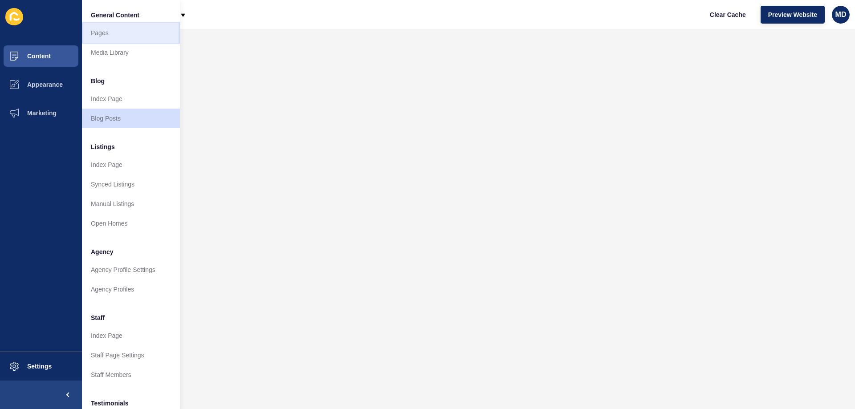
click at [101, 33] on link "Pages" at bounding box center [131, 33] width 98 height 20
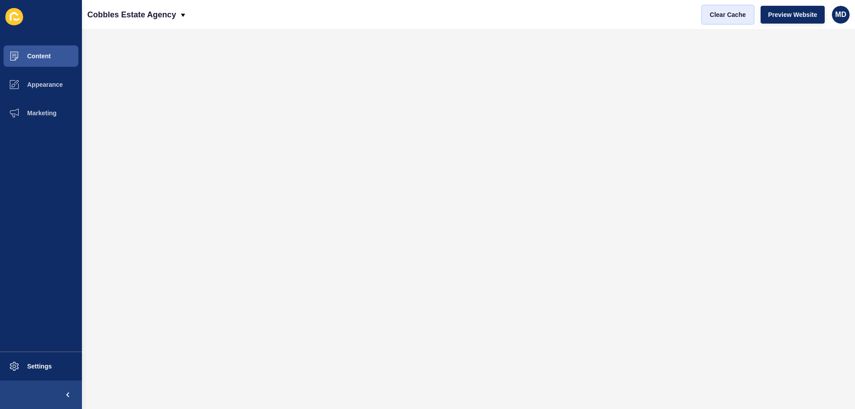
click at [721, 19] on button "Clear Cache" at bounding box center [728, 15] width 51 height 18
click at [784, 12] on span "Preview Website" at bounding box center [793, 14] width 49 height 9
click at [58, 53] on button "Content" at bounding box center [41, 56] width 82 height 29
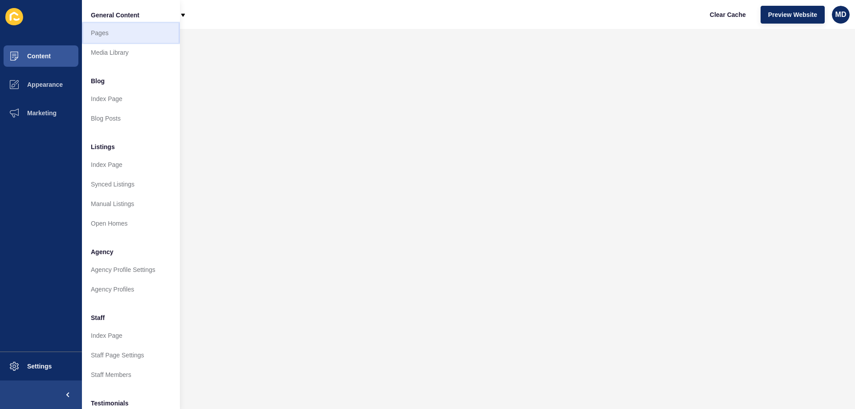
click at [104, 34] on link "Pages" at bounding box center [131, 33] width 98 height 20
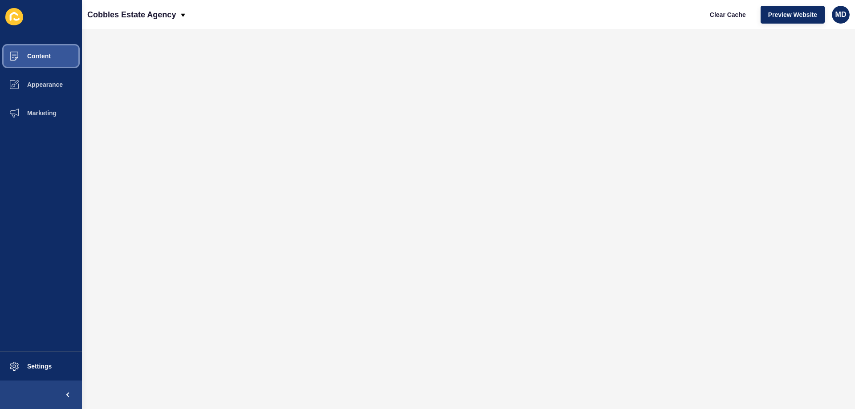
click at [46, 65] on button "Content" at bounding box center [41, 56] width 82 height 29
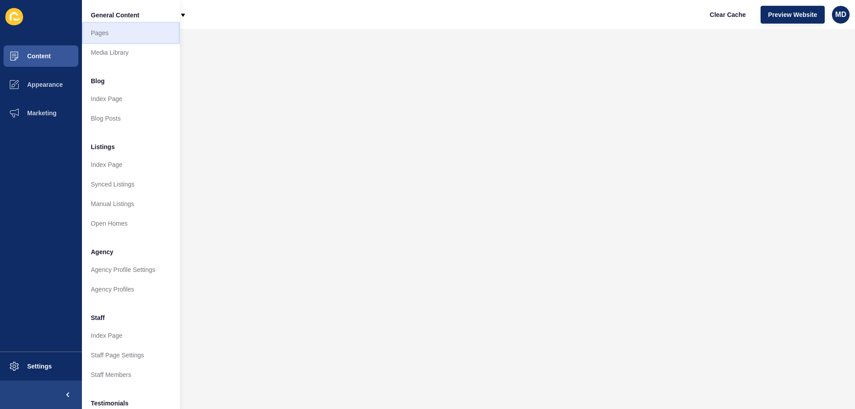
click at [106, 33] on link "Pages" at bounding box center [131, 33] width 98 height 20
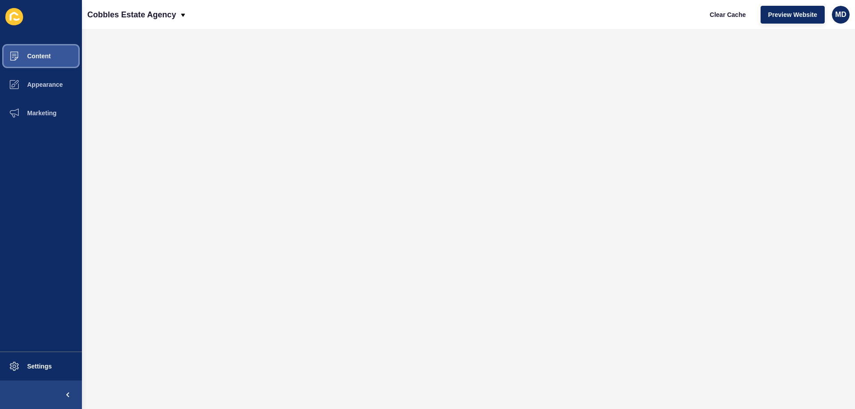
click at [48, 63] on button "Content" at bounding box center [41, 56] width 82 height 29
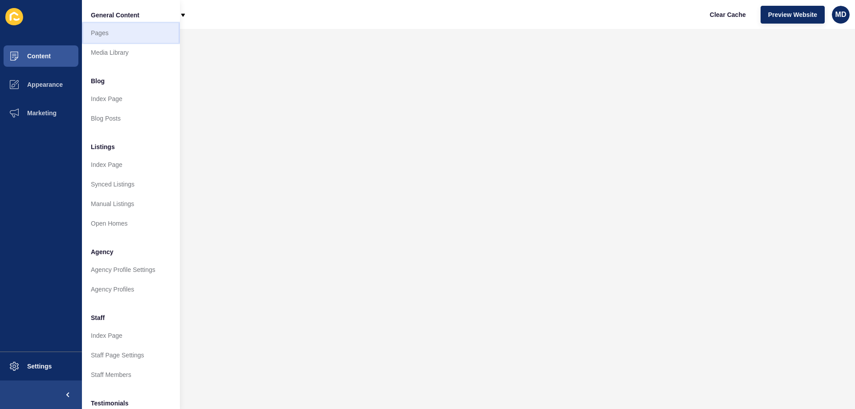
click at [127, 28] on link "Pages" at bounding box center [131, 33] width 98 height 20
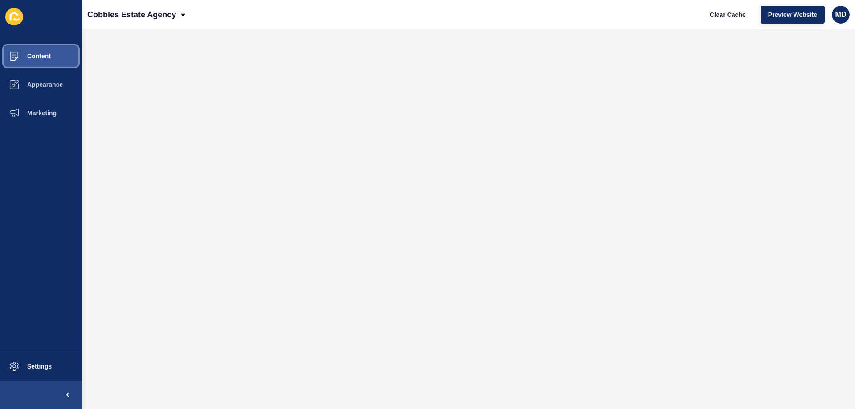
click at [55, 55] on button "Content" at bounding box center [41, 56] width 82 height 29
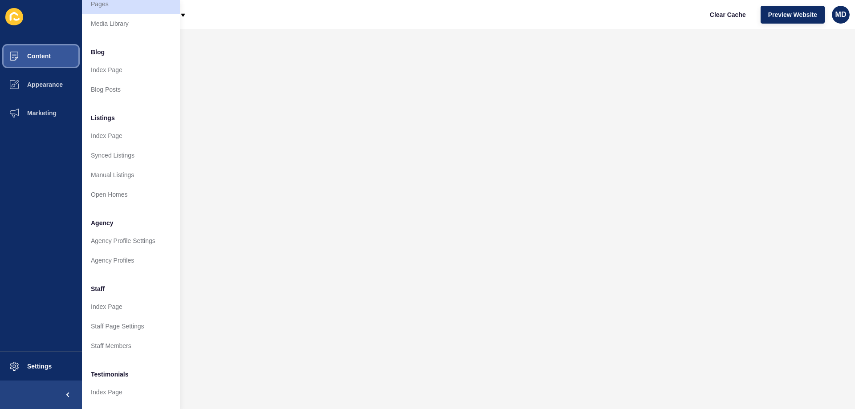
scroll to position [45, 0]
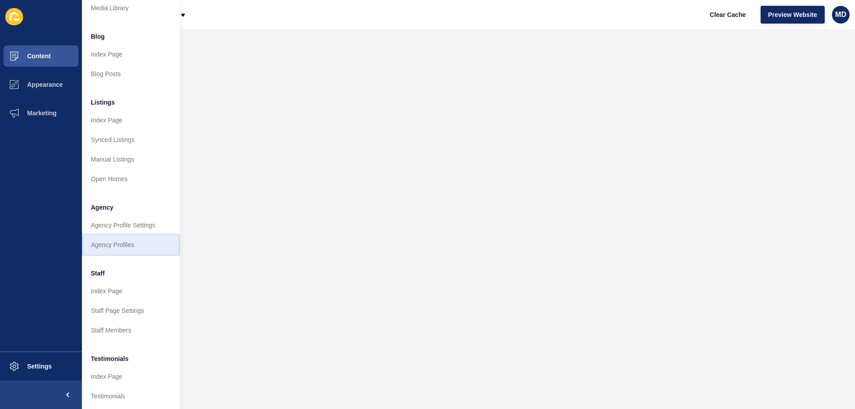
click at [133, 243] on link "Agency Profiles" at bounding box center [131, 245] width 98 height 20
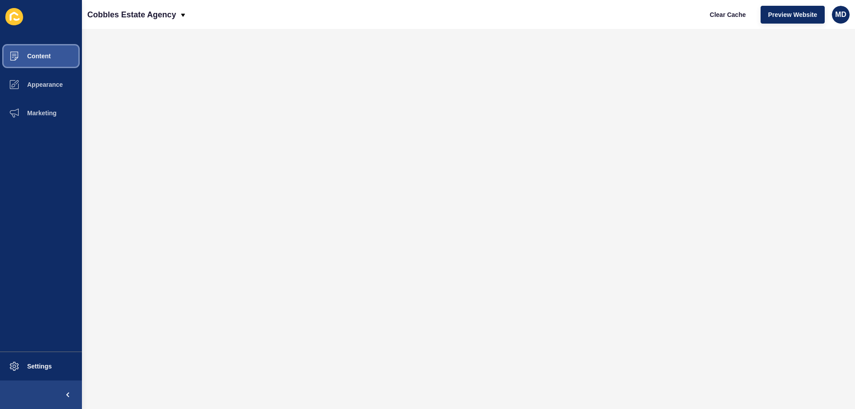
click at [43, 56] on span "Content" at bounding box center [25, 56] width 52 height 7
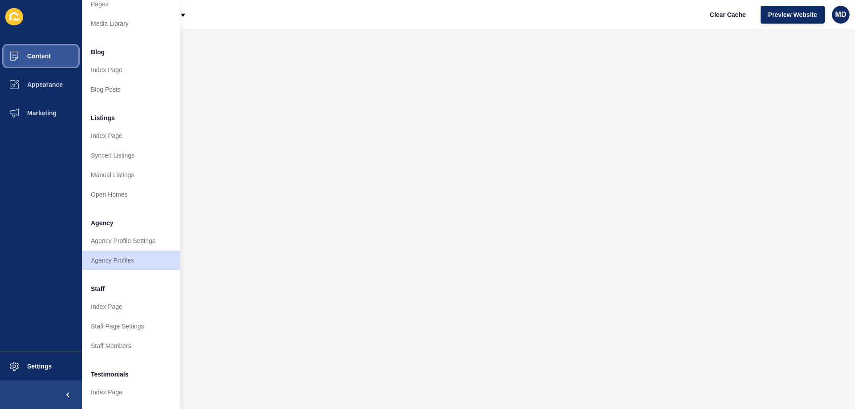
scroll to position [45, 0]
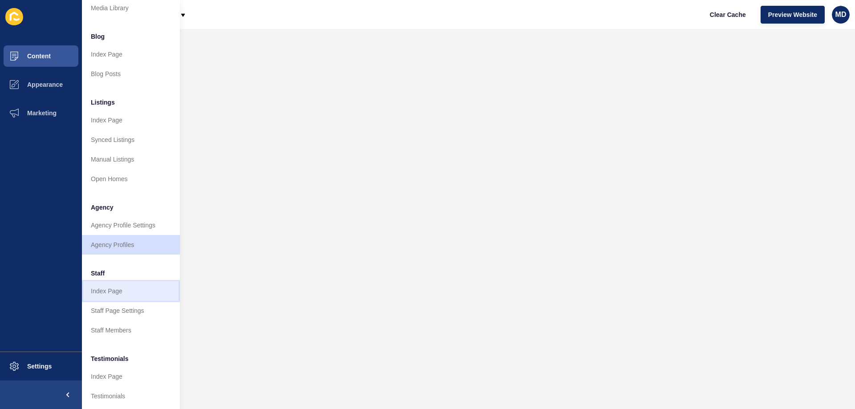
click at [111, 296] on link "Index Page" at bounding box center [131, 292] width 98 height 20
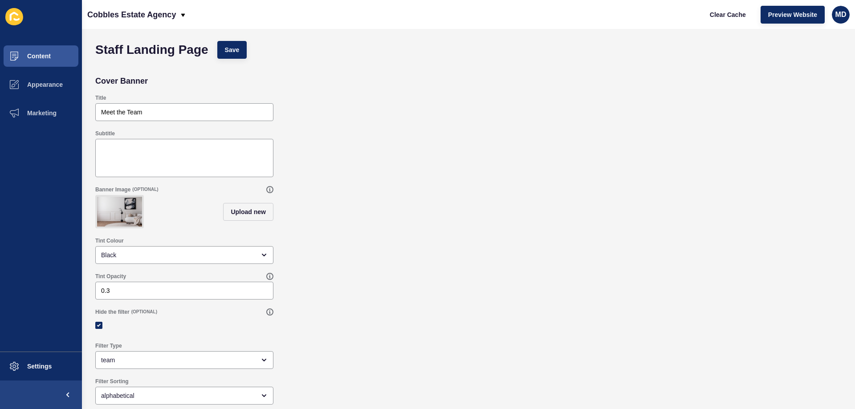
scroll to position [8, 0]
click at [45, 76] on button "Appearance" at bounding box center [41, 84] width 82 height 29
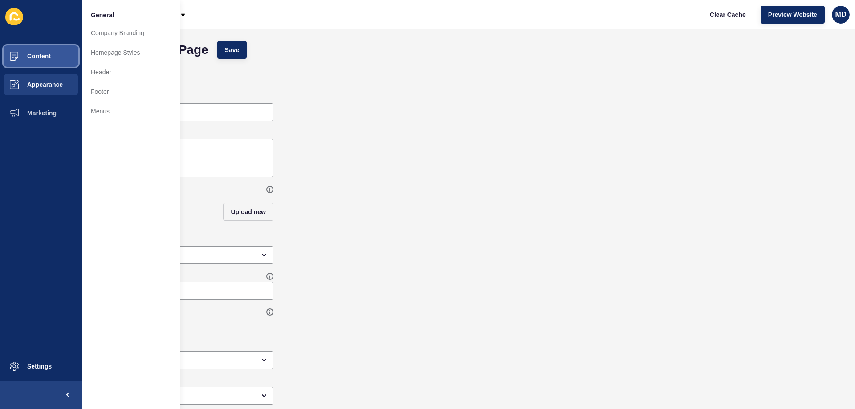
click at [55, 51] on button "Content" at bounding box center [41, 56] width 82 height 29
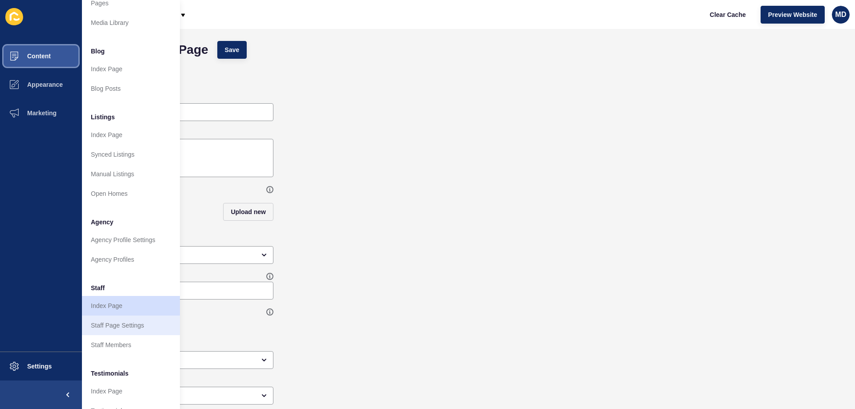
scroll to position [119, 0]
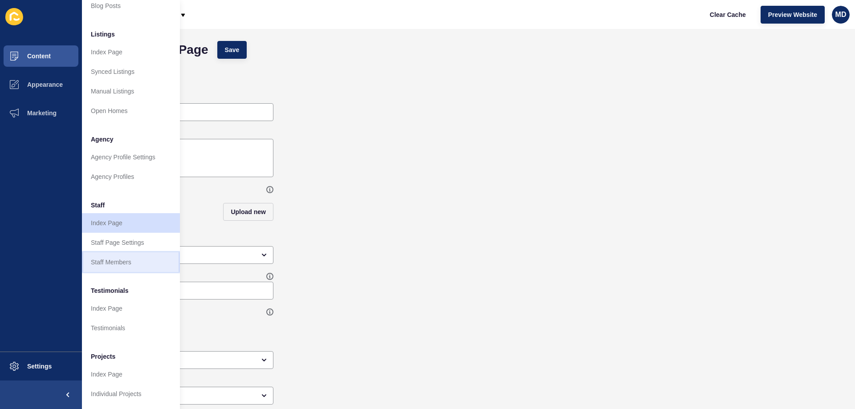
click at [127, 255] on link "Staff Members" at bounding box center [131, 263] width 98 height 20
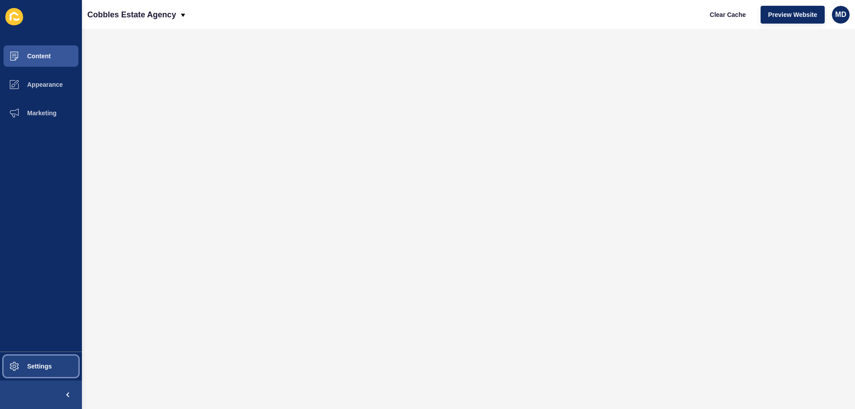
click at [56, 361] on button "Settings" at bounding box center [41, 366] width 82 height 29
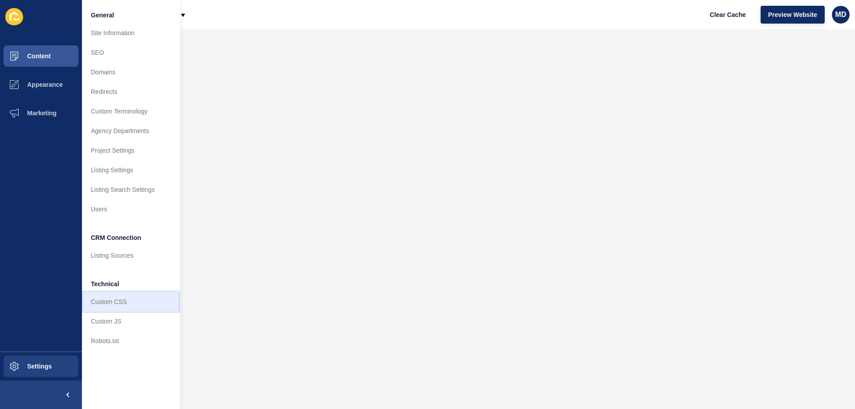
click at [142, 301] on link "Custom CSS" at bounding box center [131, 302] width 98 height 20
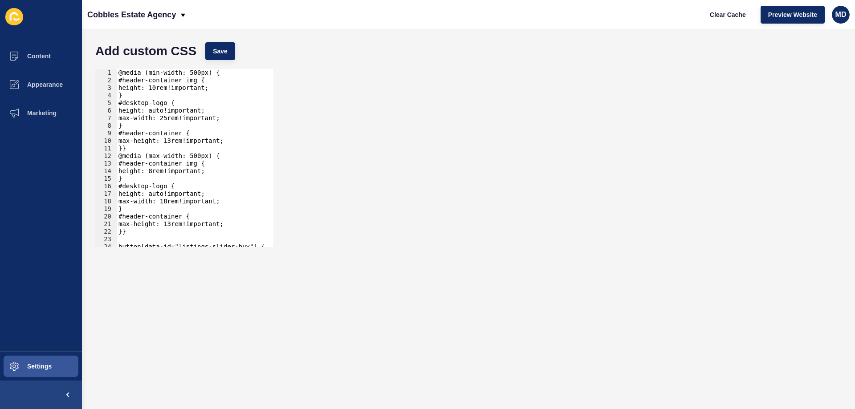
click at [151, 86] on div "@media (min-width: 500px) { #header-container img { height: 10rem!important; } …" at bounding box center [233, 162] width 233 height 187
click at [232, 49] on button "Save" at bounding box center [220, 51] width 30 height 18
click at [718, 18] on span "Clear Cache" at bounding box center [728, 14] width 36 height 9
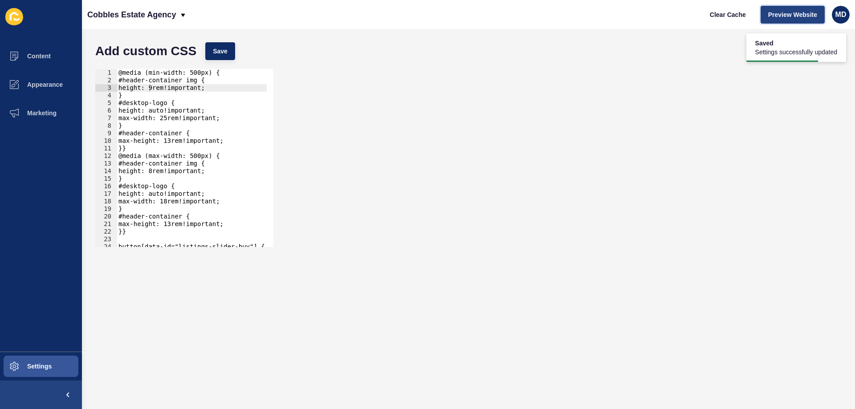
click at [797, 20] on button "Preview Website" at bounding box center [793, 15] width 64 height 18
click at [162, 117] on div "@media (min-width: 500px) { #header-container img { height: 9rem!important; } #…" at bounding box center [233, 162] width 233 height 187
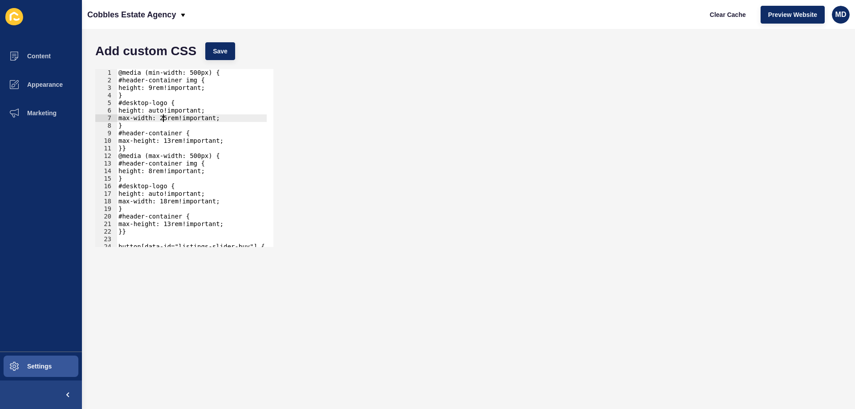
click at [153, 134] on div "@media (min-width: 500px) { #header-container img { height: 9rem!important; } #…" at bounding box center [233, 162] width 233 height 187
click at [165, 142] on div "@media (min-width: 500px) { #header-container img { height: 9rem!important; } #…" at bounding box center [233, 162] width 233 height 187
click at [149, 172] on div "@media (min-width: 500px) { #header-container img { height: 9rem!important; } #…" at bounding box center [233, 162] width 233 height 187
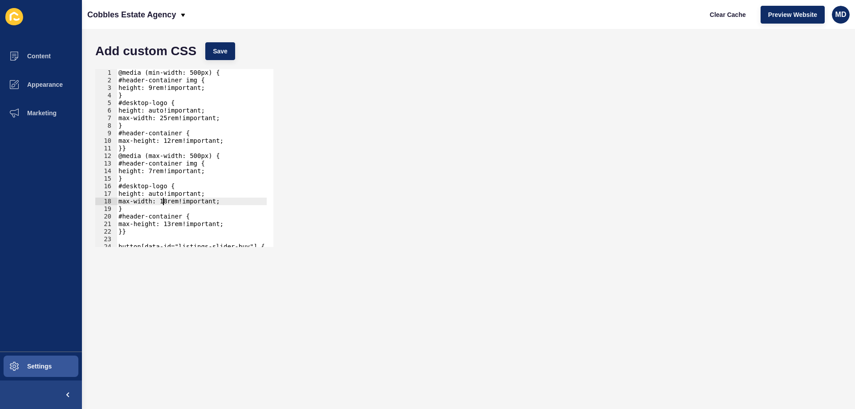
click at [163, 203] on div "@media (min-width: 500px) { #header-container img { height: 9rem!important; } #…" at bounding box center [233, 162] width 233 height 187
click at [164, 224] on div "@media (min-width: 500px) { #header-container img { height: 9rem!important; } #…" at bounding box center [233, 162] width 233 height 187
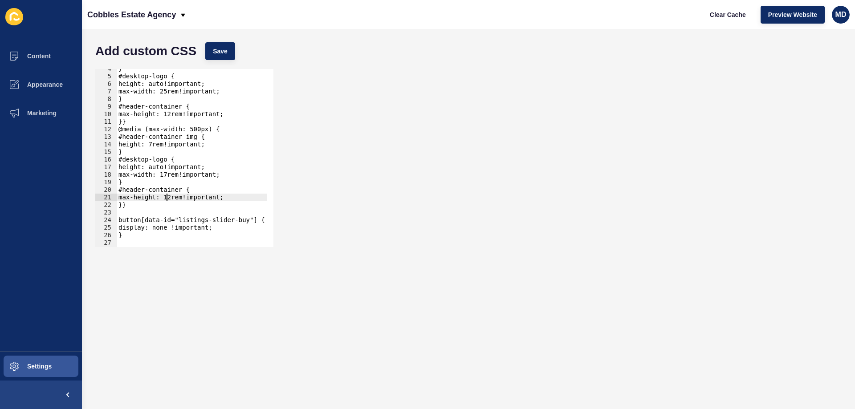
scroll to position [53, 0]
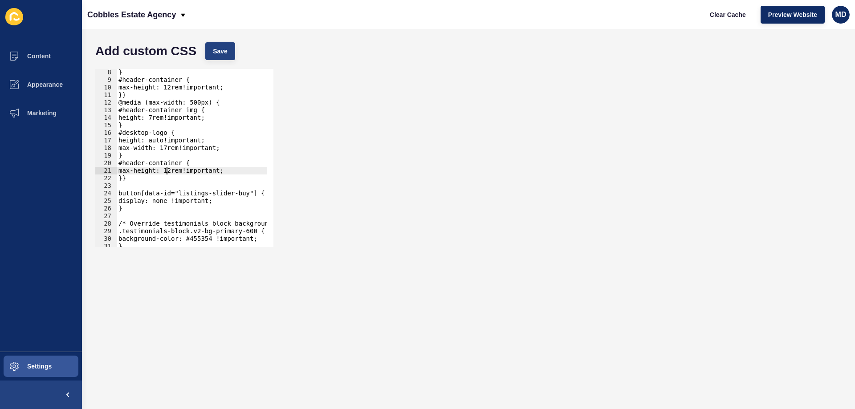
type textarea "max-height: 12rem!important;"
click at [207, 50] on button "Save" at bounding box center [220, 51] width 30 height 18
click at [728, 21] on button "Clear Cache" at bounding box center [728, 15] width 51 height 18
click at [52, 56] on button "Content" at bounding box center [41, 56] width 82 height 29
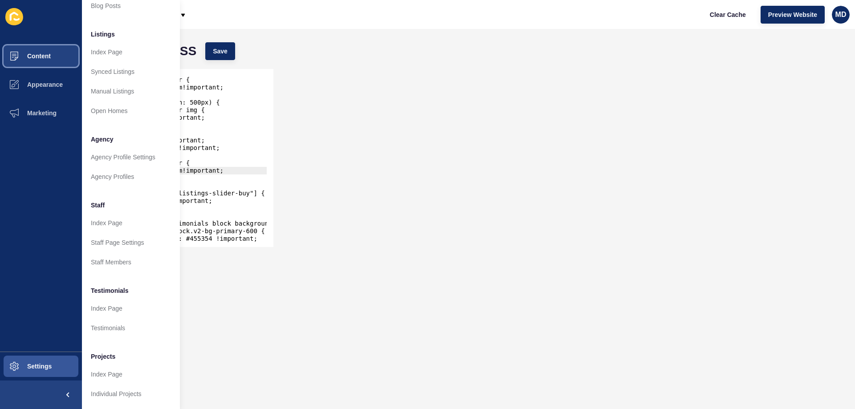
scroll to position [119, 0]
click at [109, 223] on link "Index Page" at bounding box center [131, 223] width 98 height 20
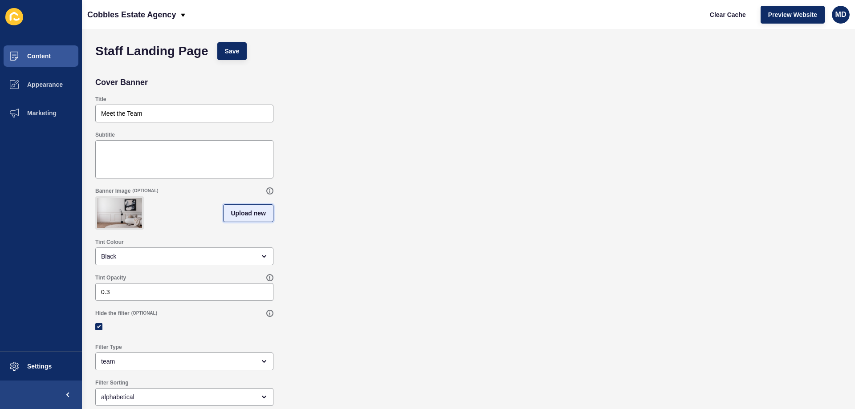
click at [254, 215] on span "Upload new" at bounding box center [248, 213] width 35 height 9
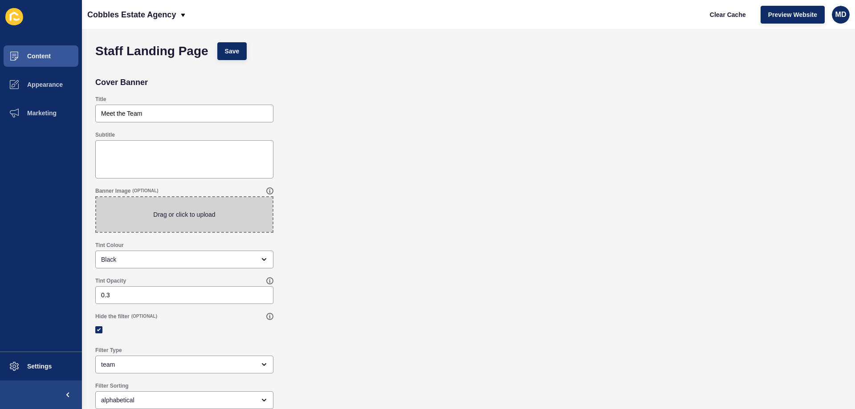
click at [195, 218] on span at bounding box center [184, 214] width 176 height 35
click at [96, 197] on input "Drag or click to upload" at bounding box center [96, 197] width 0 height 0
drag, startPoint x: 235, startPoint y: 53, endPoint x: 401, endPoint y: 40, distance: 166.7
click at [236, 53] on span "Save" at bounding box center [232, 51] width 15 height 9
click at [720, 12] on span "Clear Cache" at bounding box center [728, 14] width 36 height 9
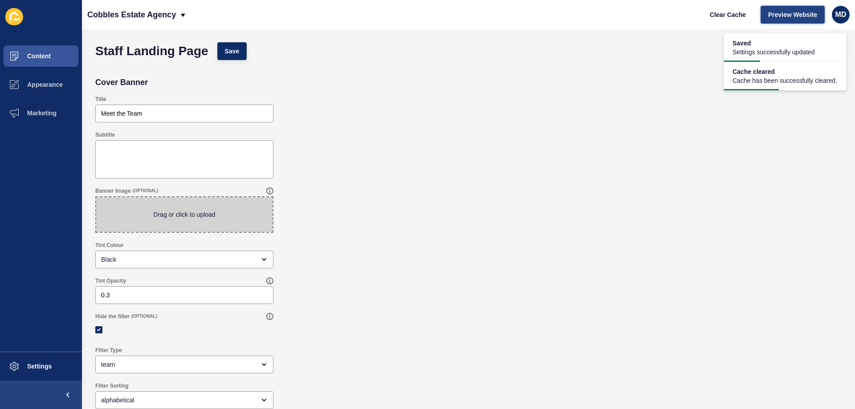
click at [790, 9] on button "Preview Website" at bounding box center [793, 15] width 64 height 18
click at [42, 54] on span "Content" at bounding box center [25, 56] width 52 height 7
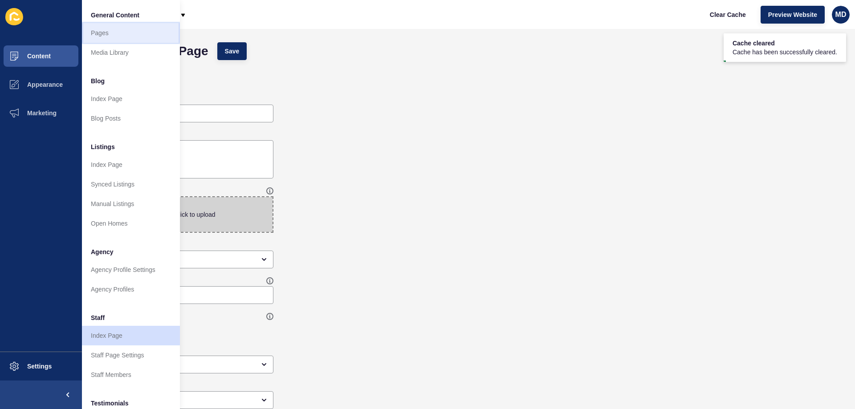
click at [117, 29] on link "Pages" at bounding box center [131, 33] width 98 height 20
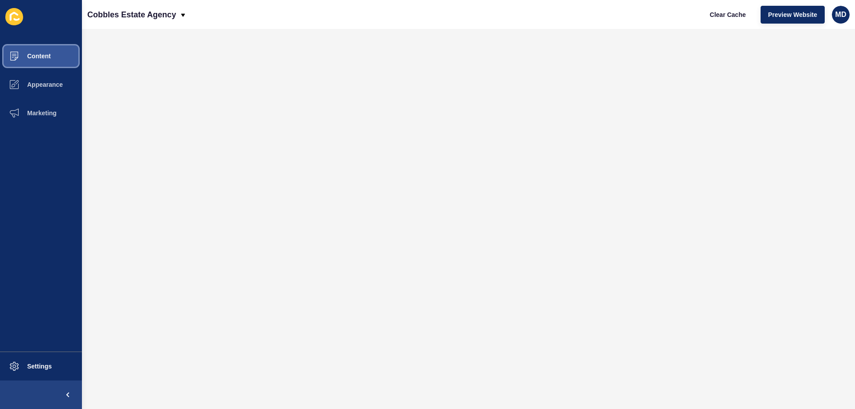
click at [42, 55] on span "Content" at bounding box center [25, 56] width 52 height 7
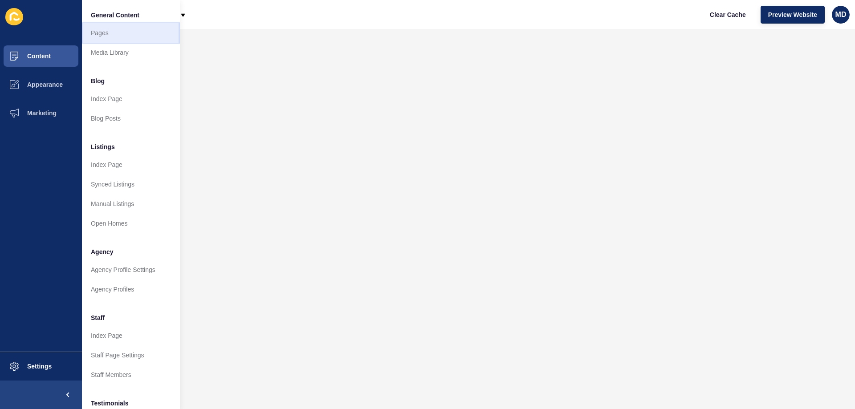
click at [108, 32] on link "Pages" at bounding box center [131, 33] width 98 height 20
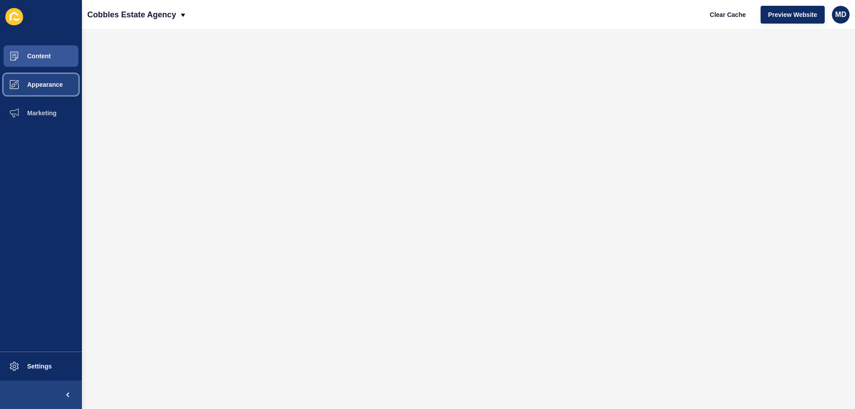
drag, startPoint x: 35, startPoint y: 91, endPoint x: 36, endPoint y: 85, distance: 6.3
click at [36, 91] on button "Appearance" at bounding box center [41, 84] width 82 height 29
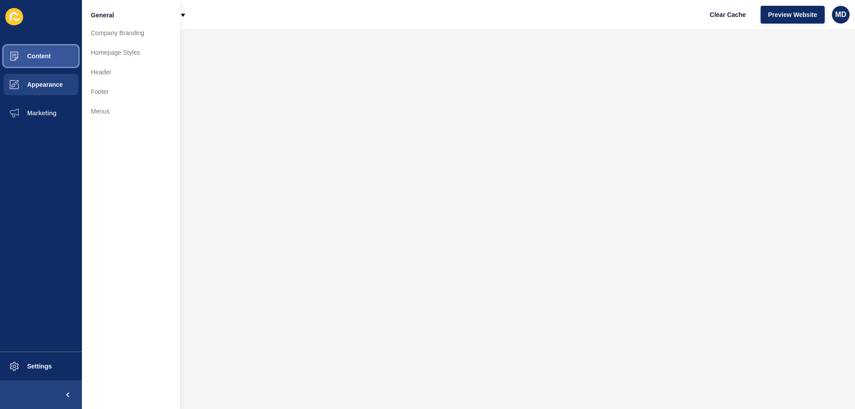
click at [56, 53] on button "Content" at bounding box center [41, 56] width 82 height 29
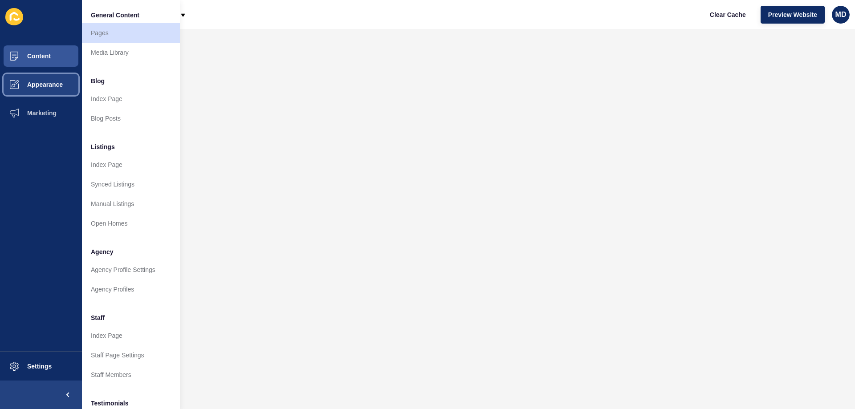
click at [42, 92] on button "Appearance" at bounding box center [41, 84] width 82 height 29
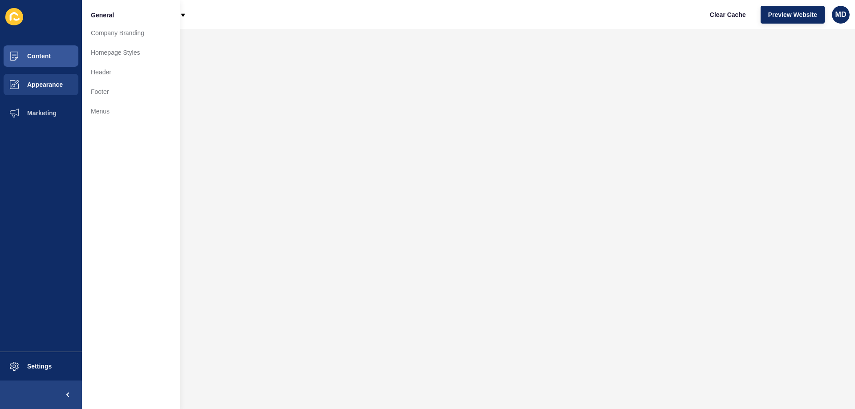
click at [43, 41] on div "Content Appearance Marketing Settings" at bounding box center [41, 204] width 82 height 409
click at [37, 60] on button "Content" at bounding box center [41, 56] width 82 height 29
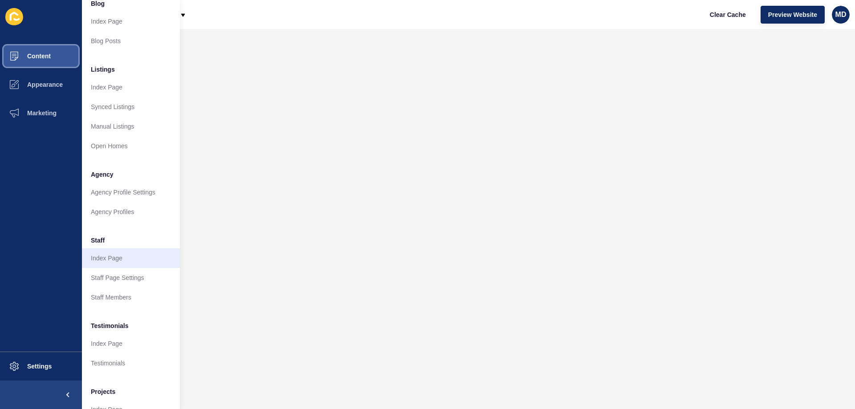
scroll to position [119, 0]
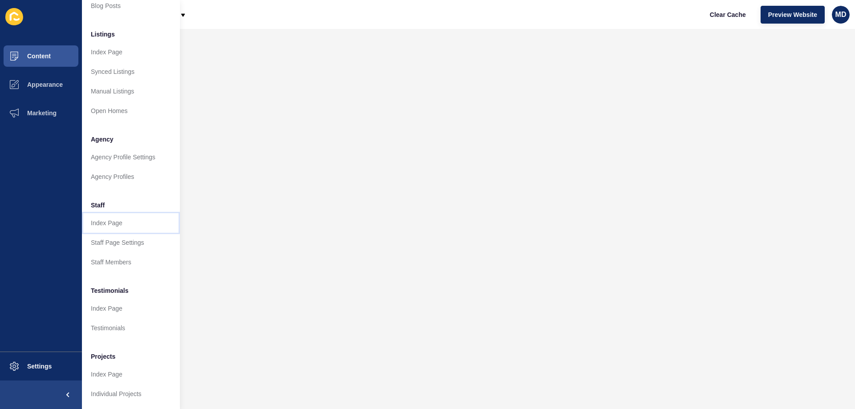
click at [137, 213] on link "Index Page" at bounding box center [131, 223] width 98 height 20
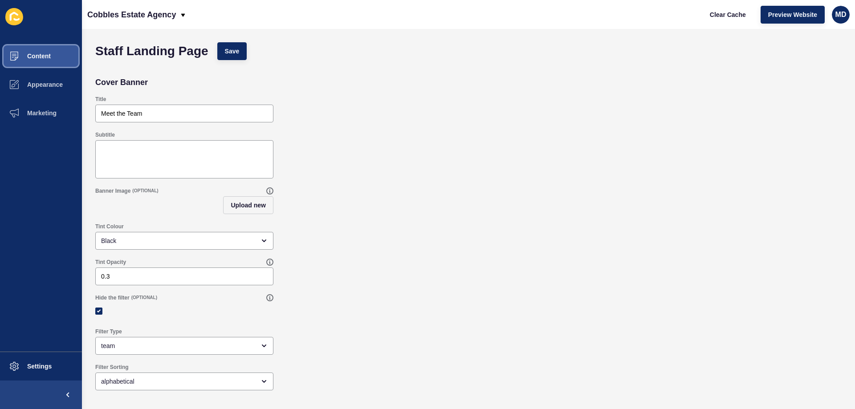
click at [45, 57] on span "Content" at bounding box center [25, 56] width 52 height 7
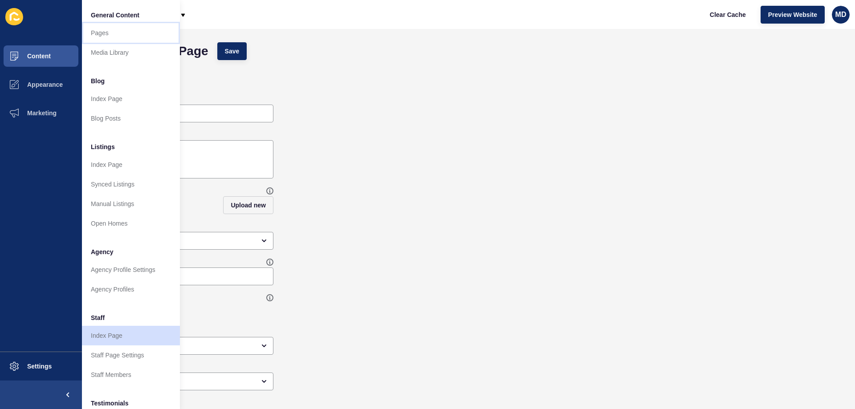
click at [102, 31] on link "Pages" at bounding box center [131, 33] width 98 height 20
